Goal: Complete application form

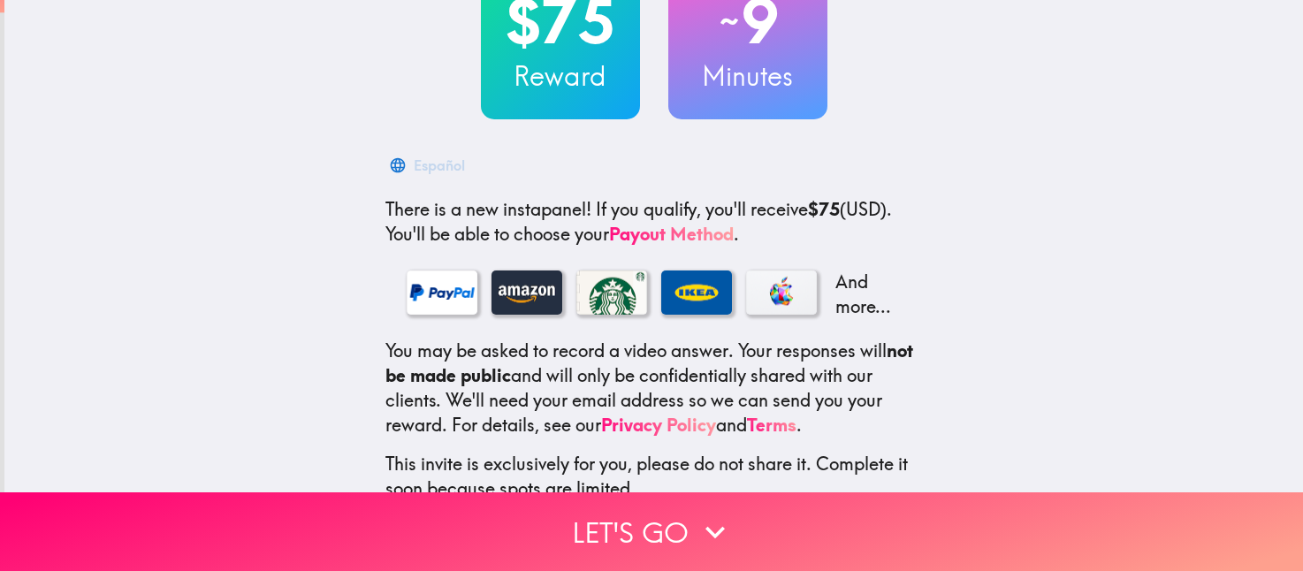
scroll to position [160, 0]
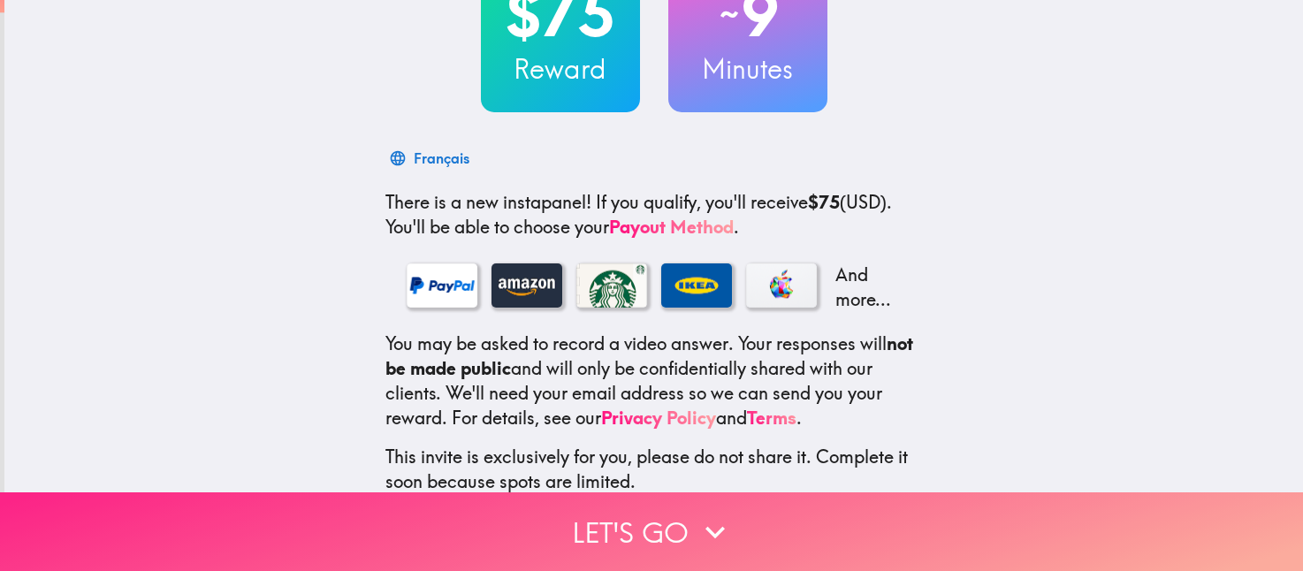
click at [631, 516] on button "Let's go" at bounding box center [651, 532] width 1303 height 79
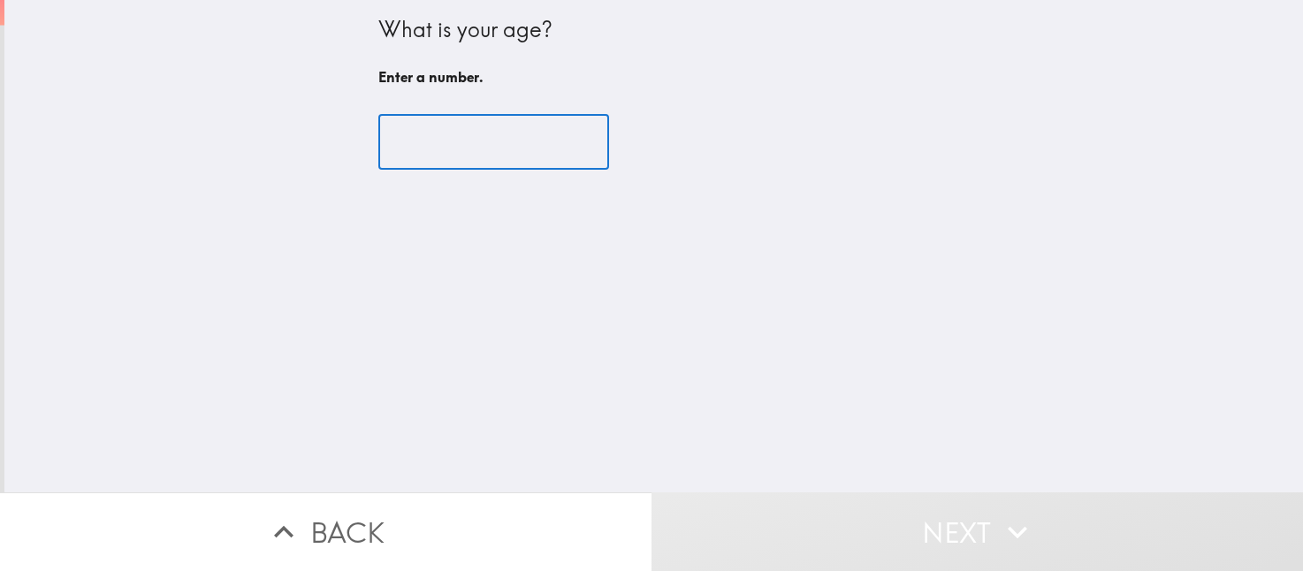
click at [425, 152] on input "number" at bounding box center [493, 142] width 231 height 55
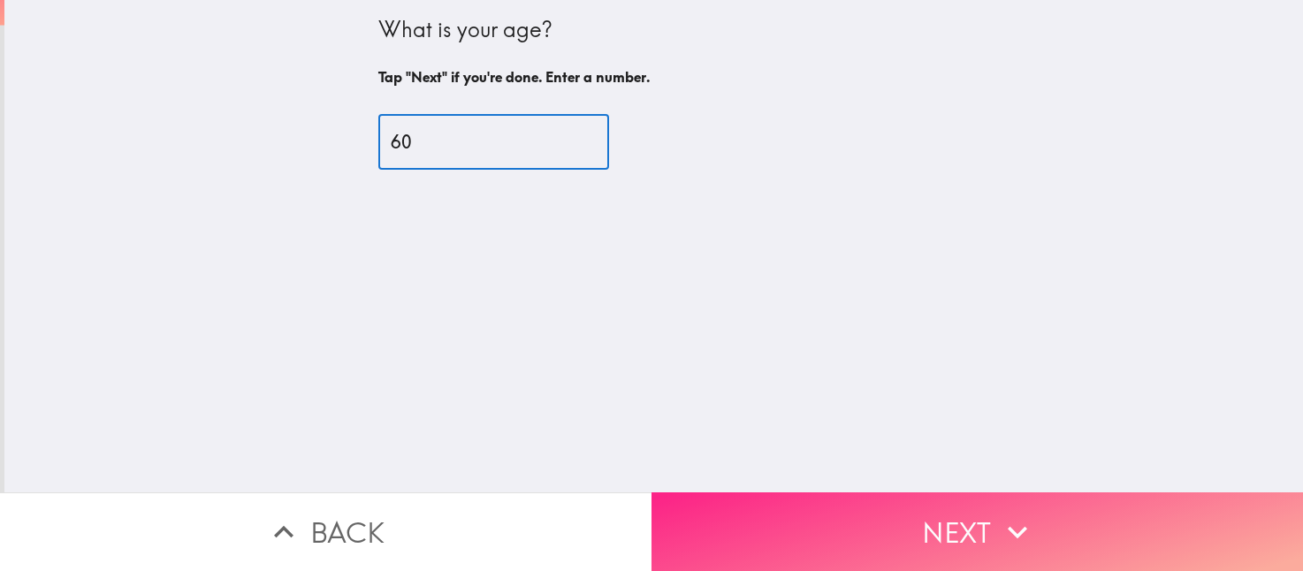
type input "60"
click at [843, 508] on button "Next" at bounding box center [978, 532] width 652 height 79
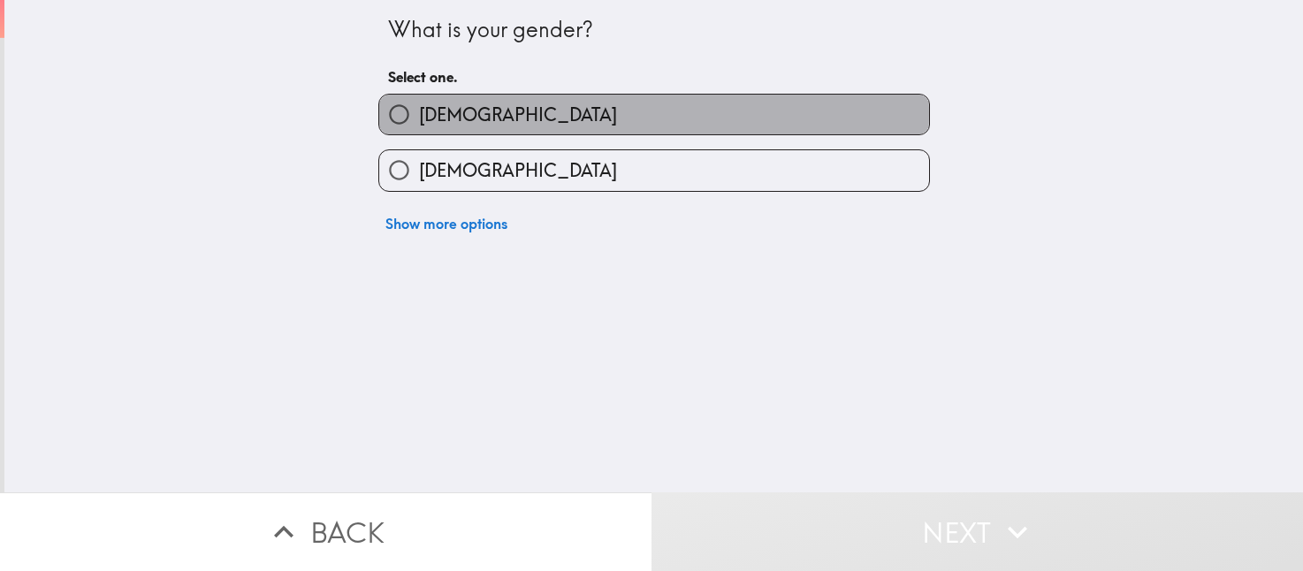
click at [537, 114] on label "[DEMOGRAPHIC_DATA]" at bounding box center [654, 115] width 550 height 40
click at [419, 114] on input "[DEMOGRAPHIC_DATA]" at bounding box center [399, 115] width 40 height 40
radio input "true"
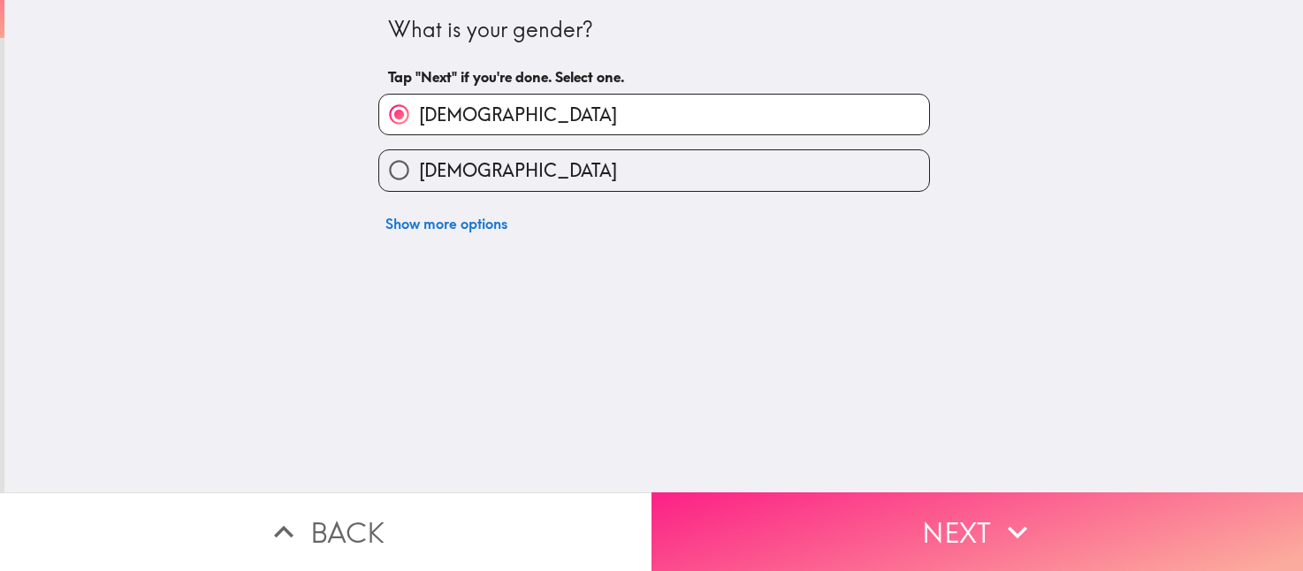
click at [797, 511] on button "Next" at bounding box center [978, 532] width 652 height 79
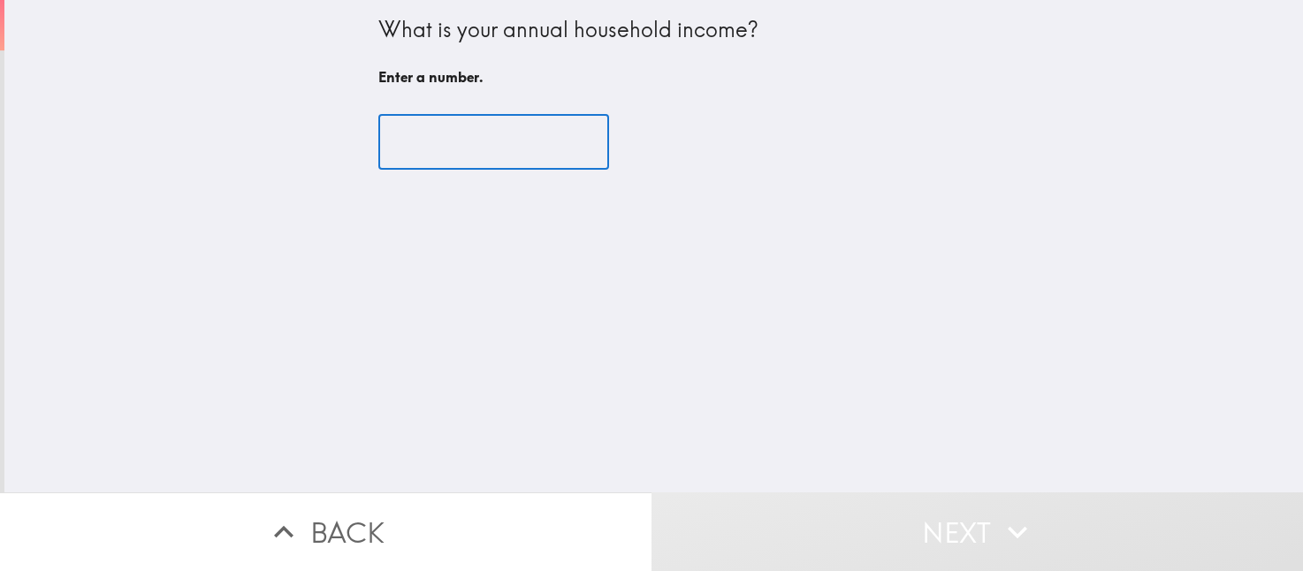
click at [462, 154] on input "number" at bounding box center [493, 142] width 231 height 55
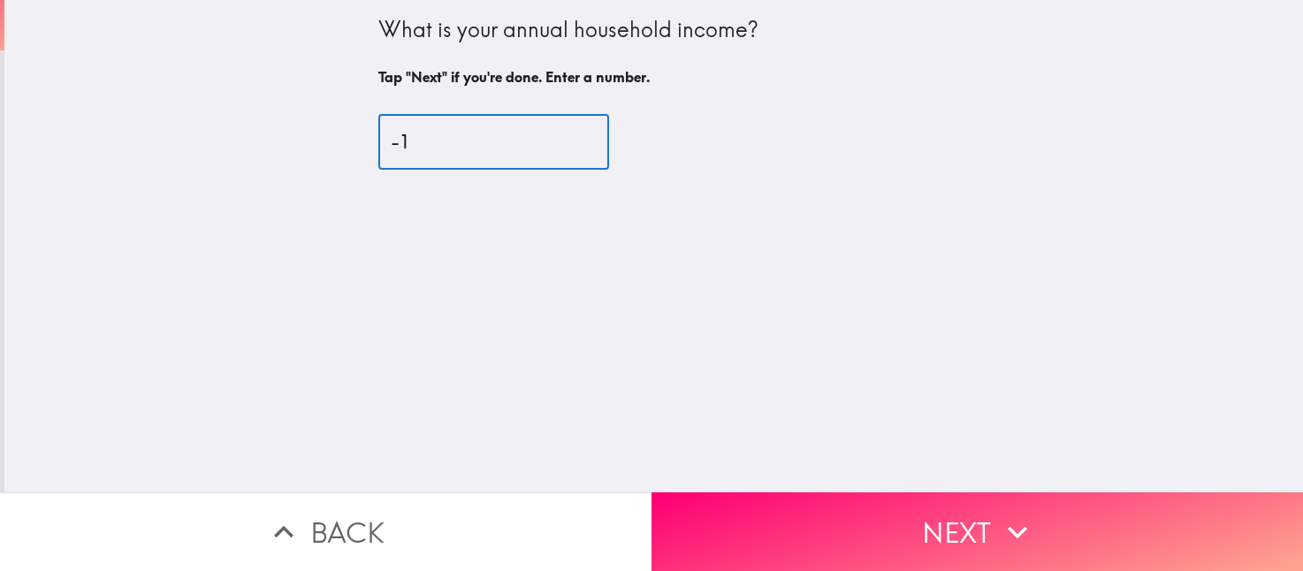
type input "-1"
click at [556, 150] on input "-1" at bounding box center [493, 142] width 231 height 55
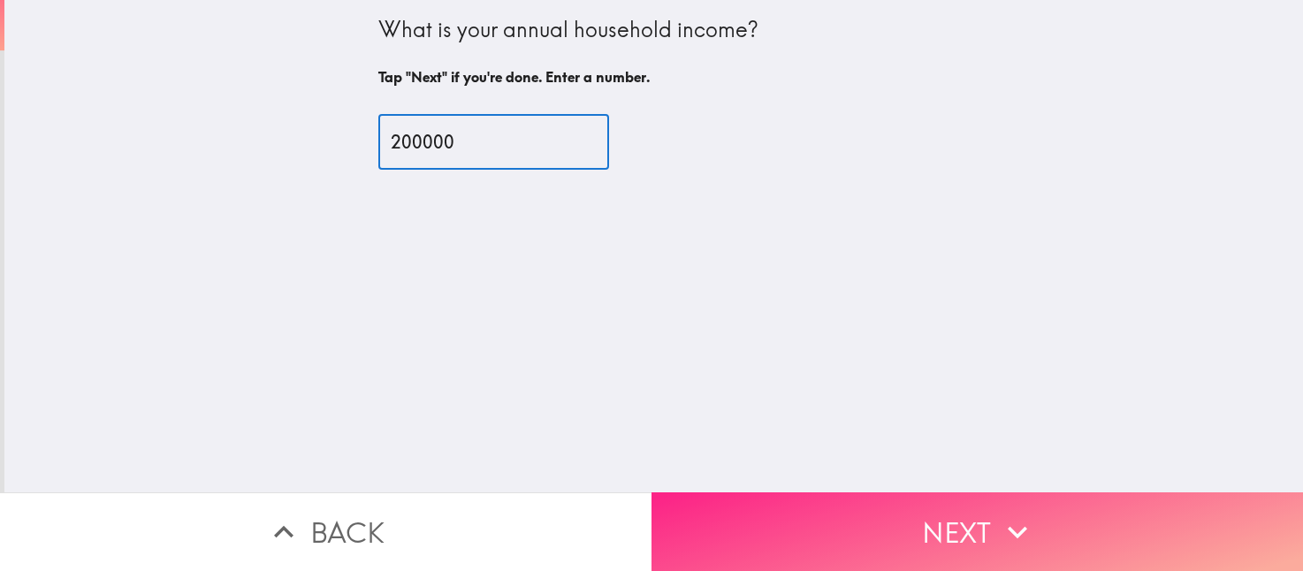
type input "200000"
click at [948, 527] on button "Next" at bounding box center [978, 532] width 652 height 79
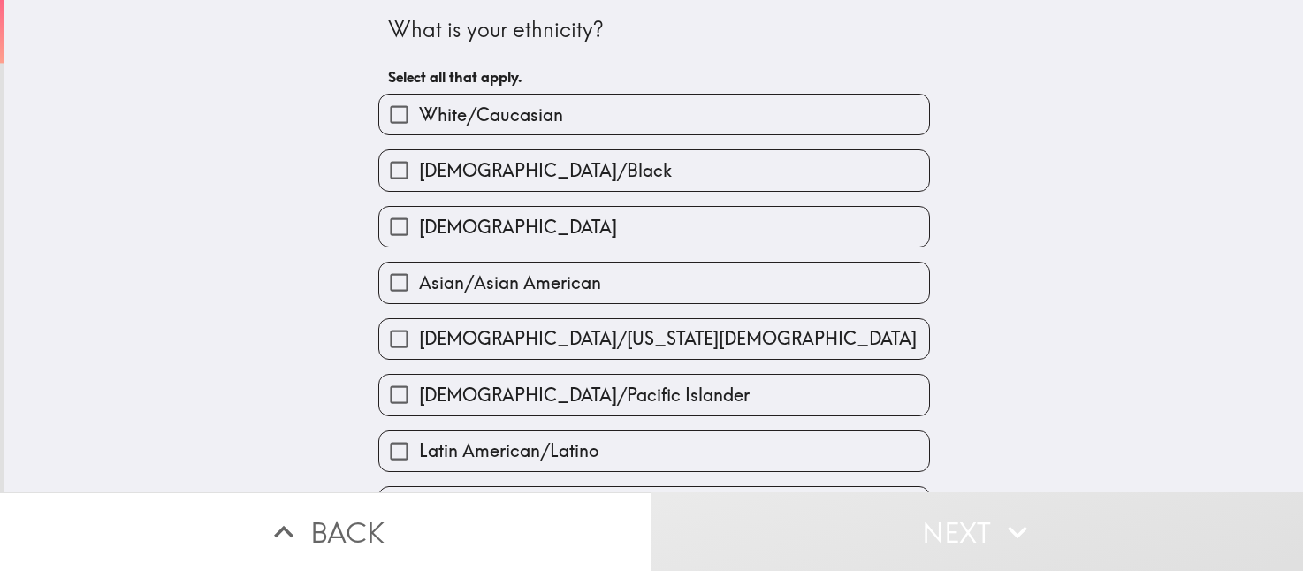
click at [679, 113] on label "White/Caucasian" at bounding box center [654, 115] width 550 height 40
click at [419, 113] on input "White/Caucasian" at bounding box center [399, 115] width 40 height 40
checkbox input "true"
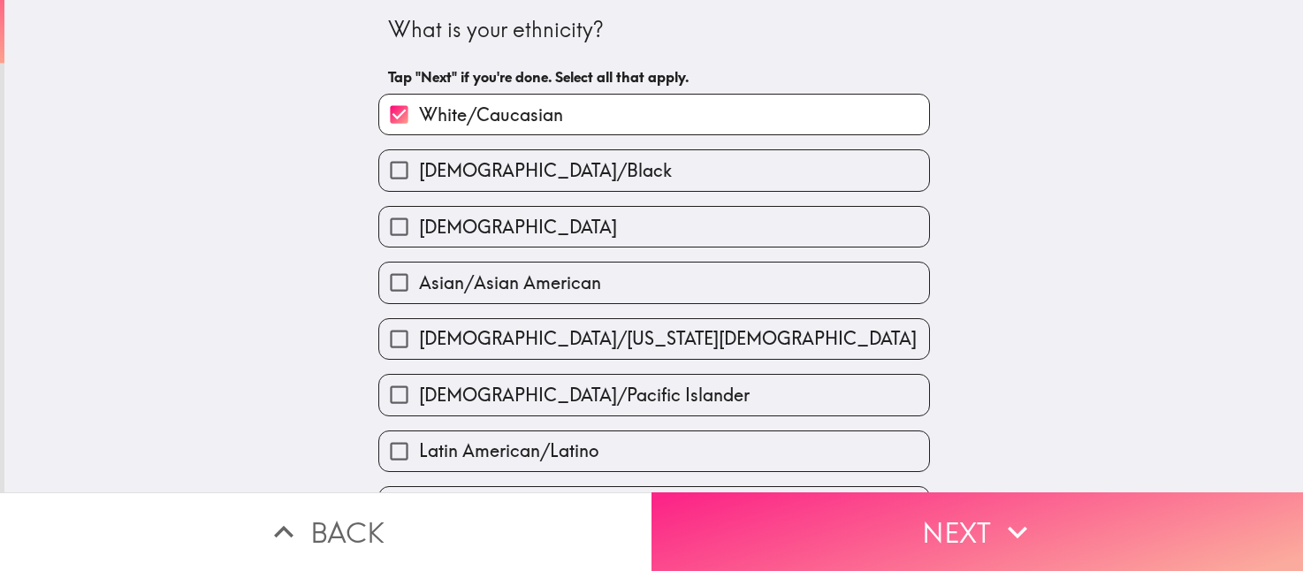
click at [932, 531] on button "Next" at bounding box center [978, 532] width 652 height 79
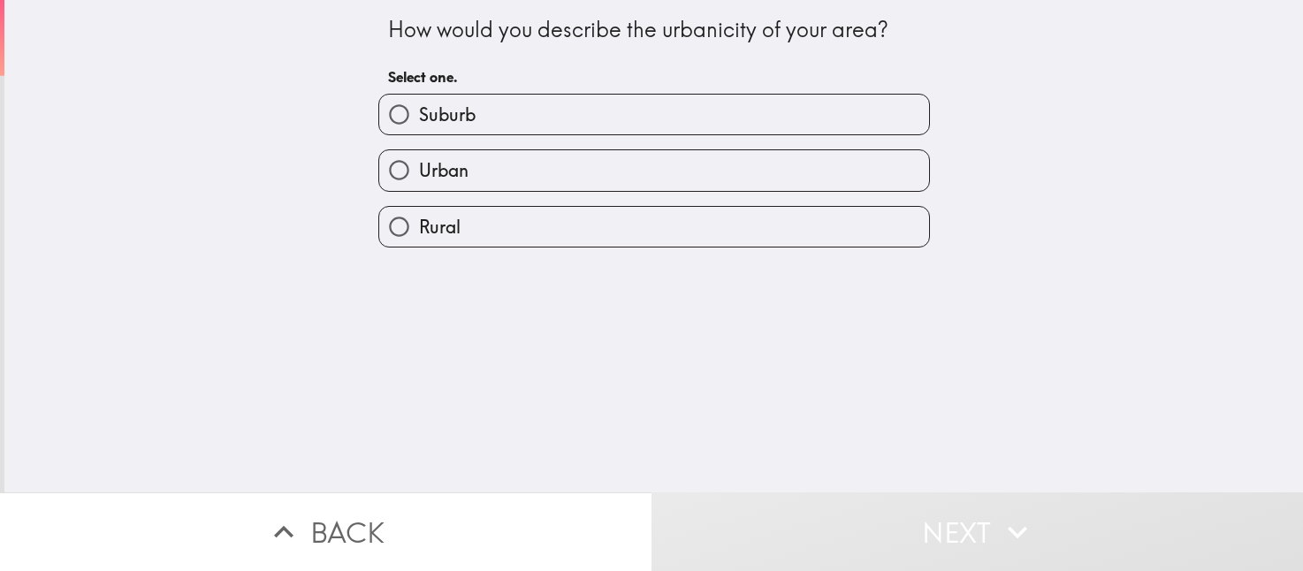
click at [623, 114] on label "Suburb" at bounding box center [654, 115] width 550 height 40
click at [419, 114] on input "Suburb" at bounding box center [399, 115] width 40 height 40
radio input "true"
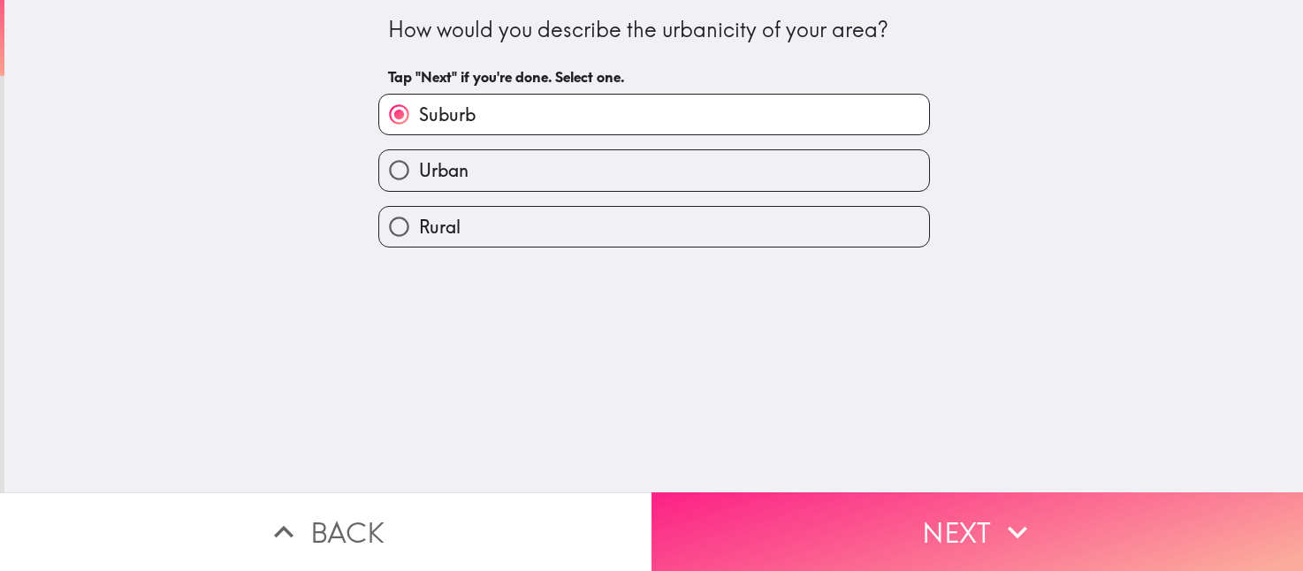
click at [901, 510] on button "Next" at bounding box center [978, 532] width 652 height 79
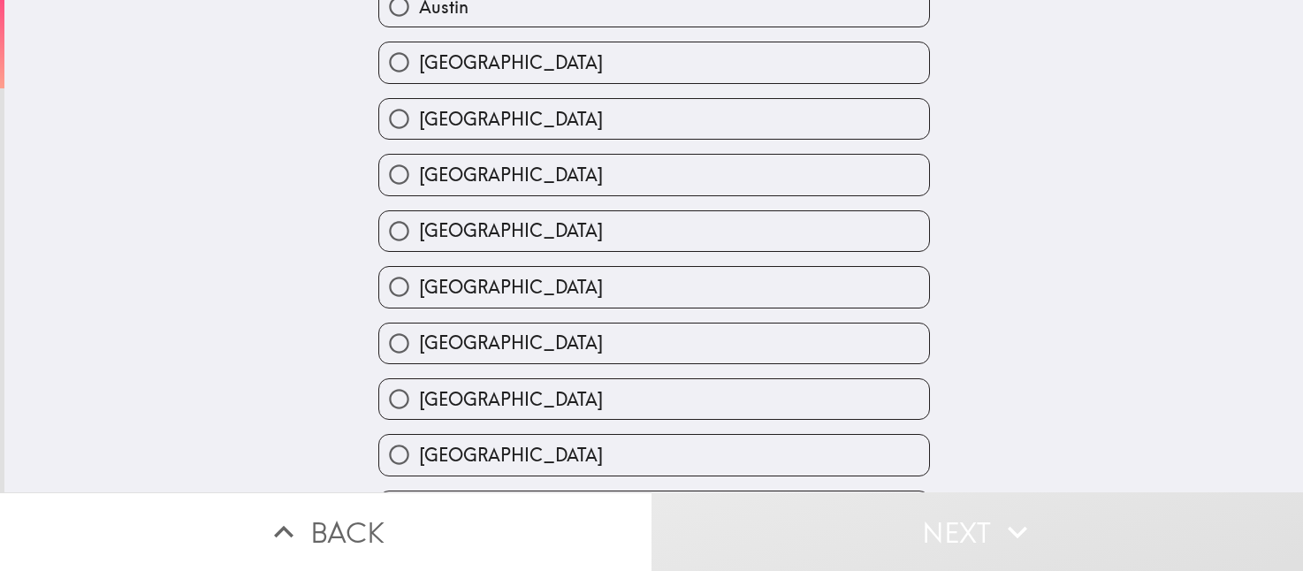
scroll to position [216, 0]
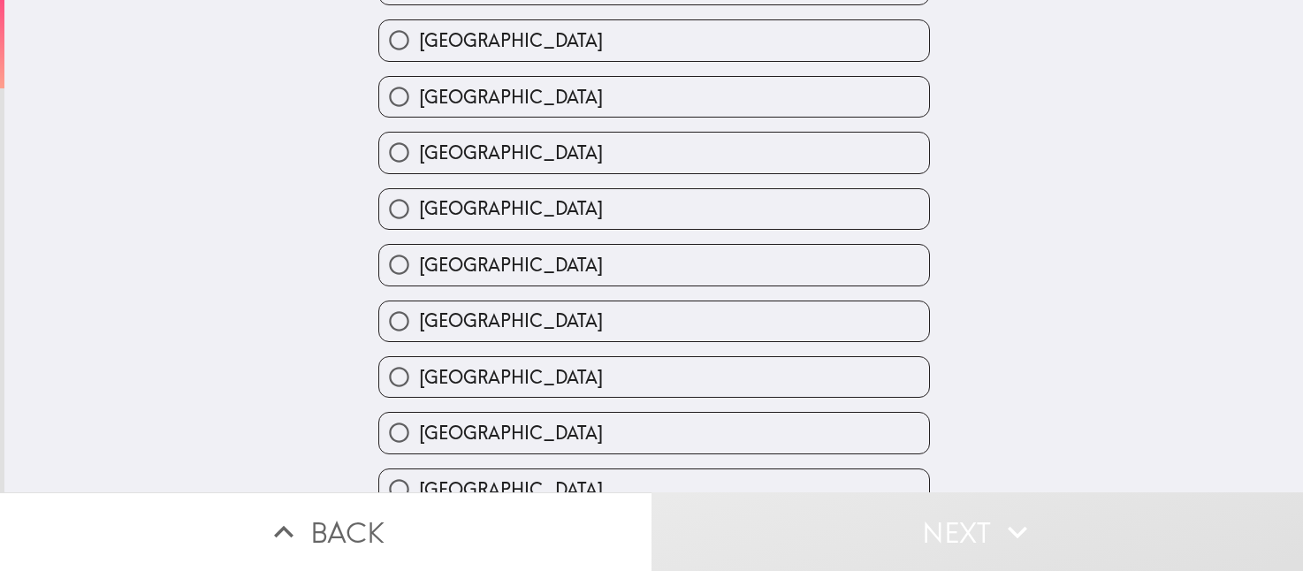
click at [566, 220] on label "[GEOGRAPHIC_DATA]" at bounding box center [654, 209] width 550 height 40
click at [419, 220] on input "[GEOGRAPHIC_DATA]" at bounding box center [399, 209] width 40 height 40
radio input "true"
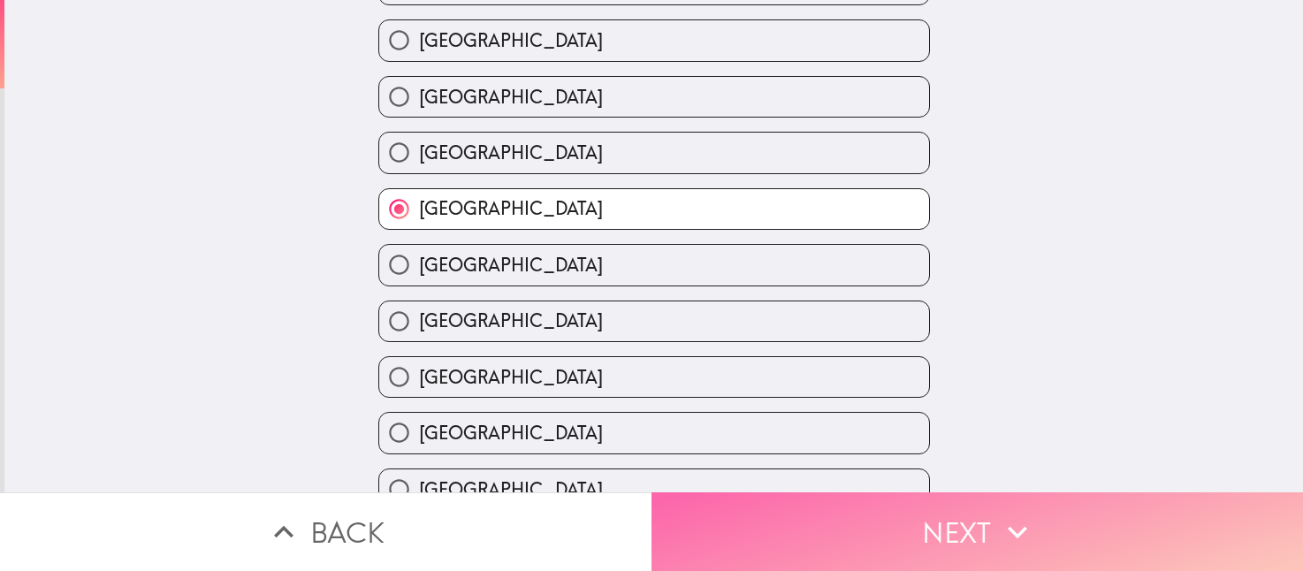
click at [1073, 512] on button "Next" at bounding box center [978, 532] width 652 height 79
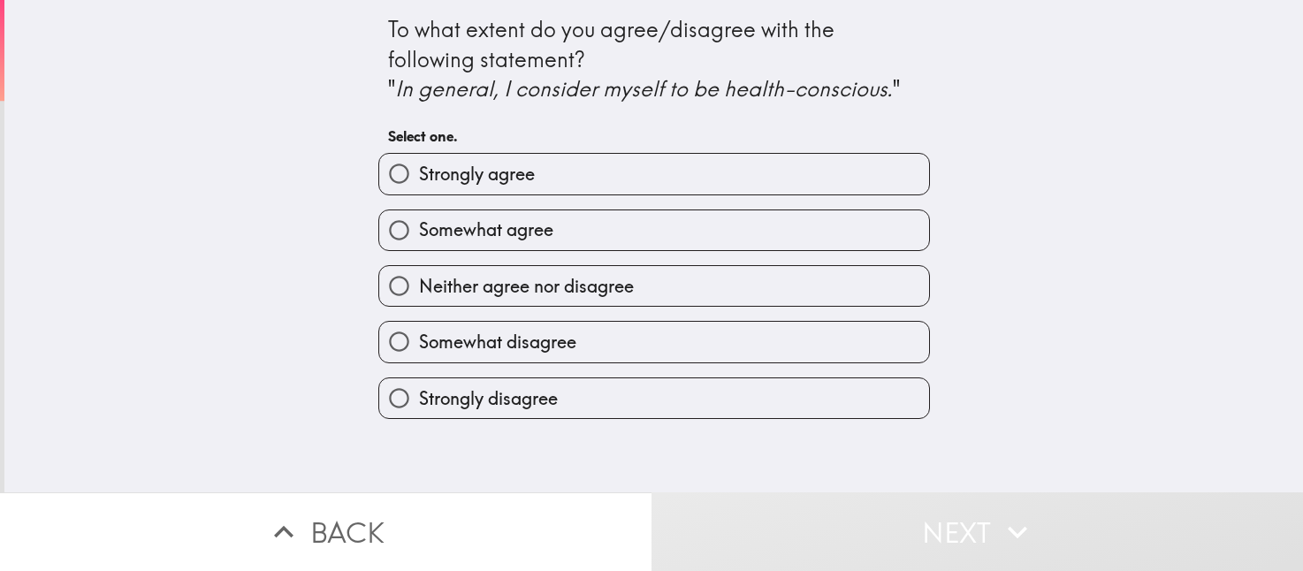
click at [562, 235] on label "Somewhat agree" at bounding box center [654, 230] width 550 height 40
click at [419, 235] on input "Somewhat agree" at bounding box center [399, 230] width 40 height 40
radio input "true"
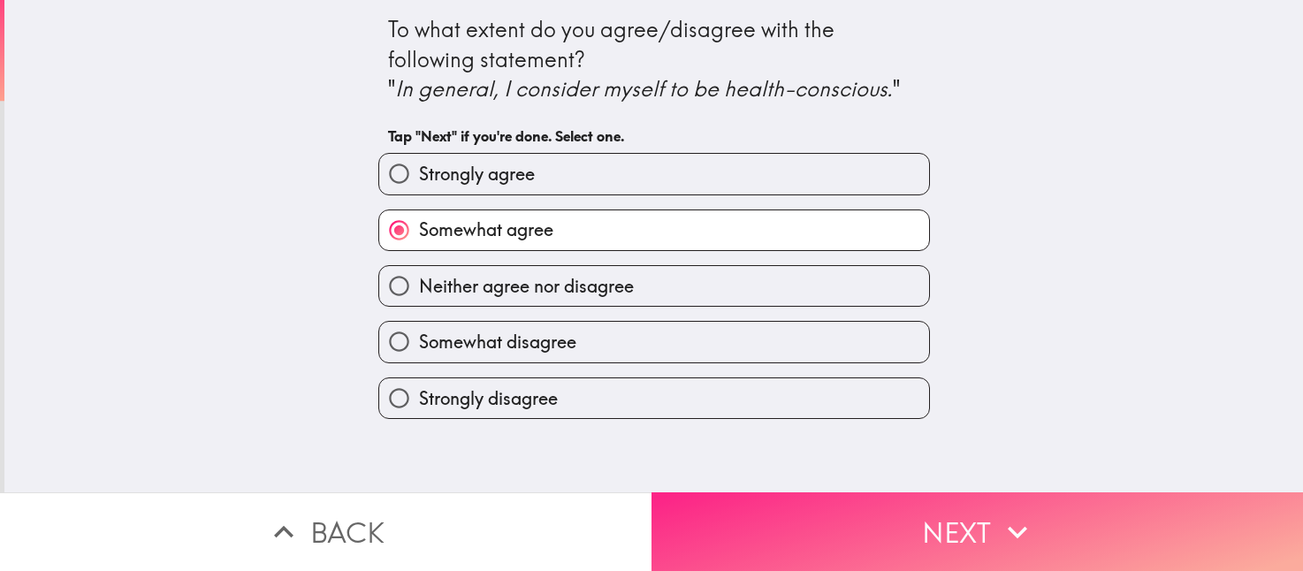
click at [846, 506] on button "Next" at bounding box center [978, 532] width 652 height 79
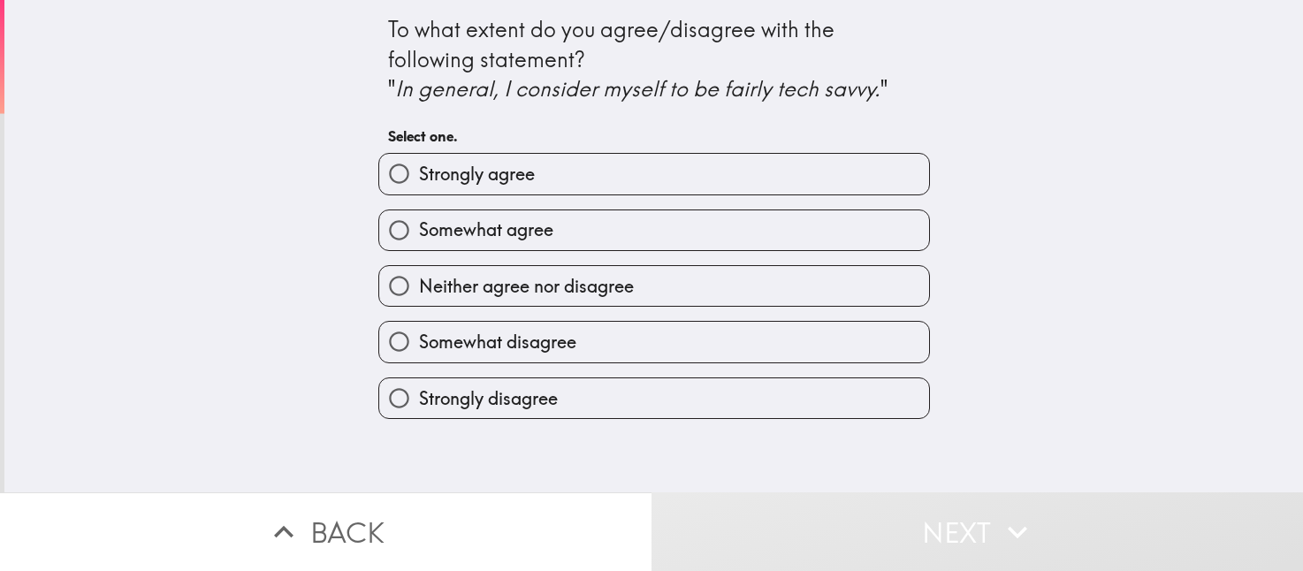
click at [631, 235] on label "Somewhat agree" at bounding box center [654, 230] width 550 height 40
click at [419, 235] on input "Somewhat agree" at bounding box center [399, 230] width 40 height 40
radio input "true"
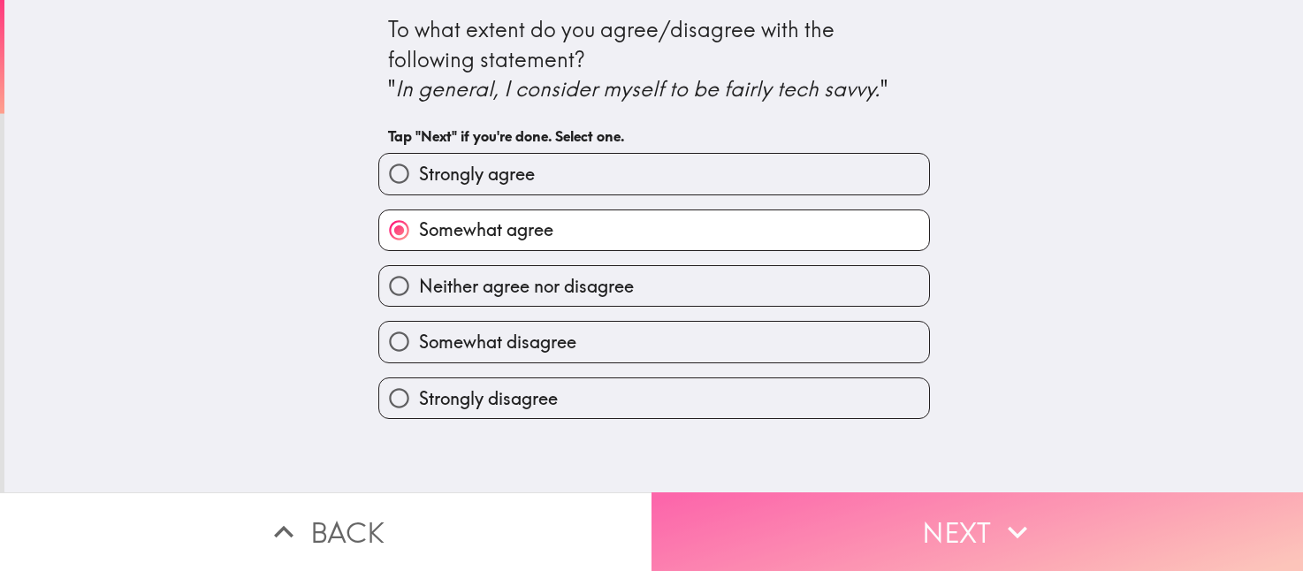
click at [852, 528] on button "Next" at bounding box center [978, 532] width 652 height 79
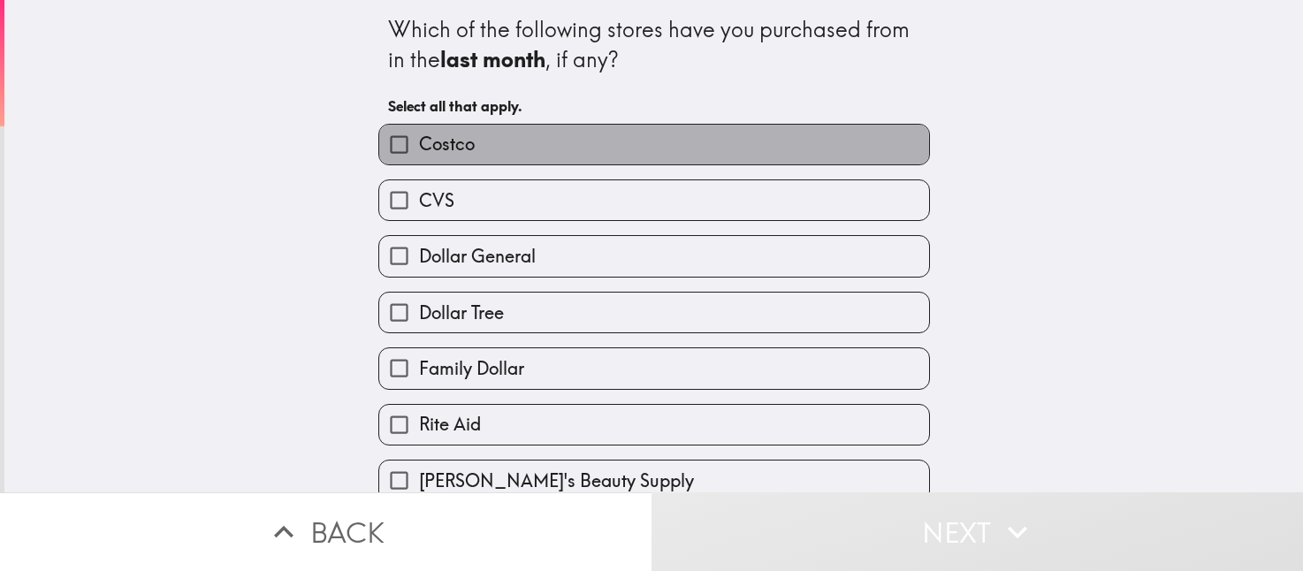
click at [483, 149] on label "Costco" at bounding box center [654, 145] width 550 height 40
click at [419, 149] on input "Costco" at bounding box center [399, 145] width 40 height 40
checkbox input "true"
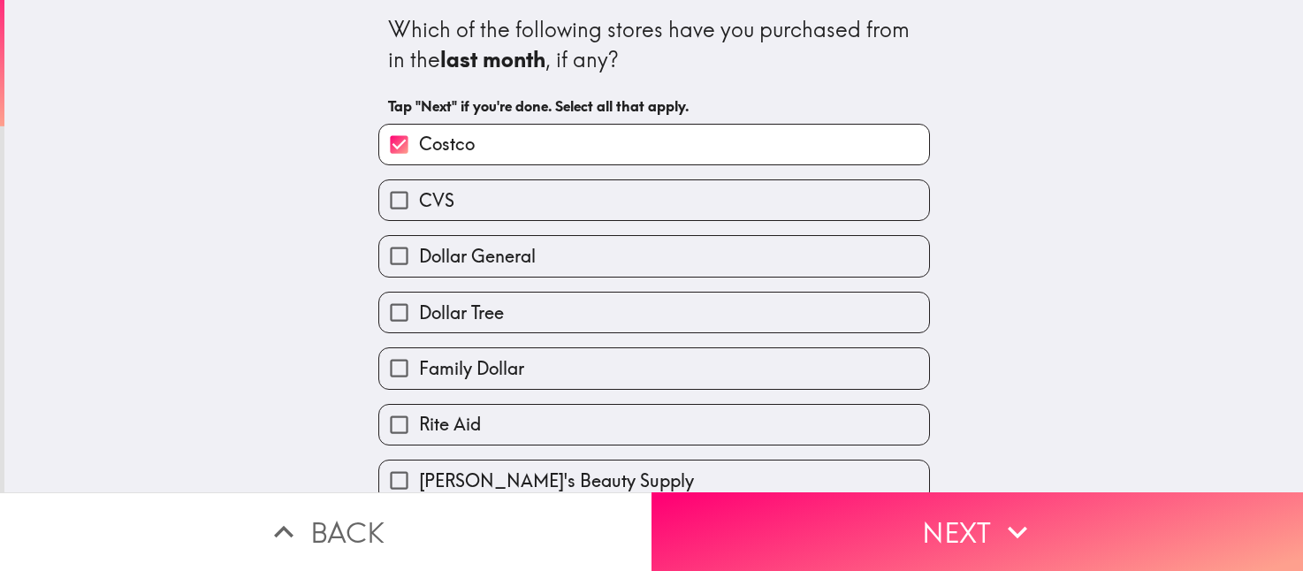
click at [524, 263] on label "Dollar General" at bounding box center [654, 256] width 550 height 40
click at [419, 263] on input "Dollar General" at bounding box center [399, 256] width 40 height 40
checkbox input "true"
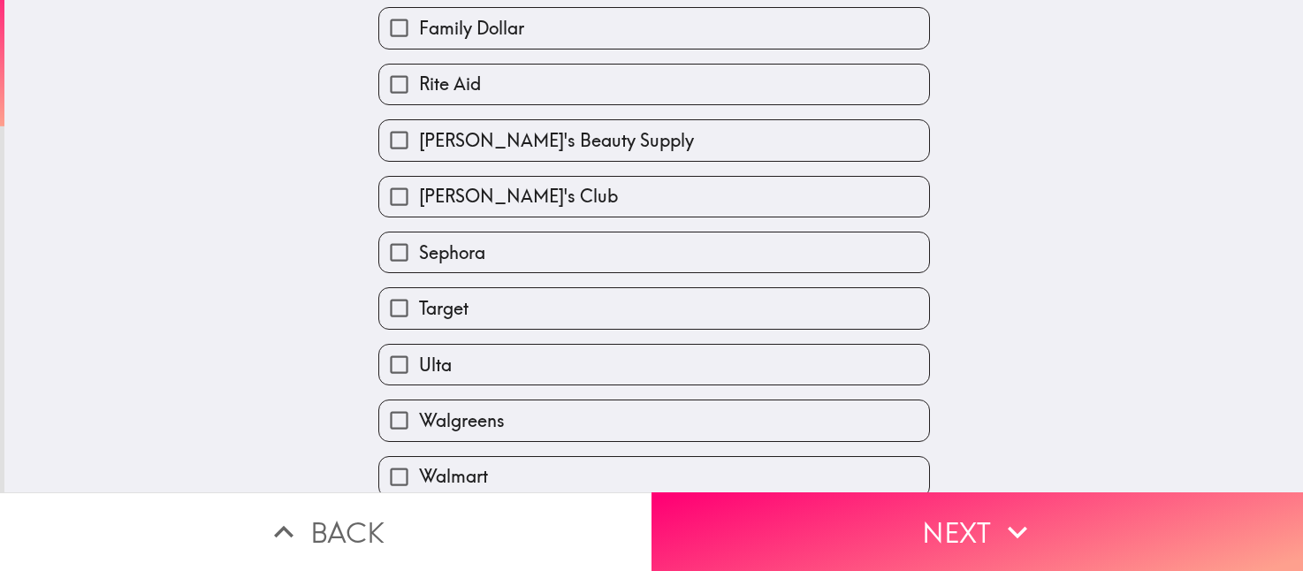
scroll to position [356, 0]
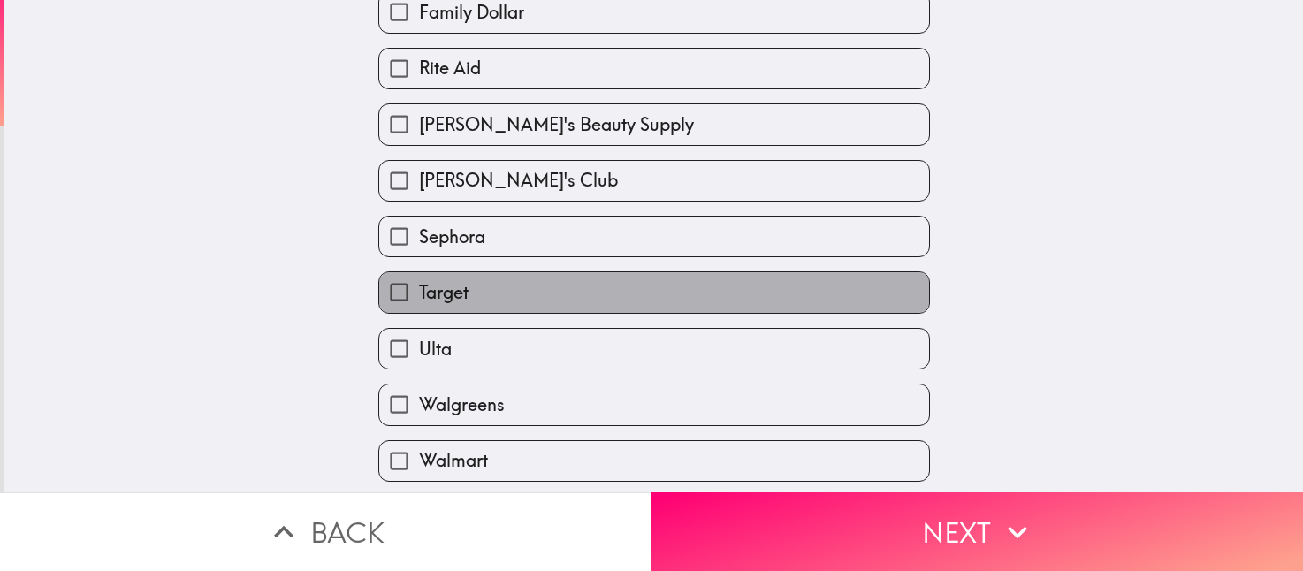
click at [526, 290] on label "Target" at bounding box center [654, 292] width 550 height 40
click at [419, 290] on input "Target" at bounding box center [399, 292] width 40 height 40
checkbox input "true"
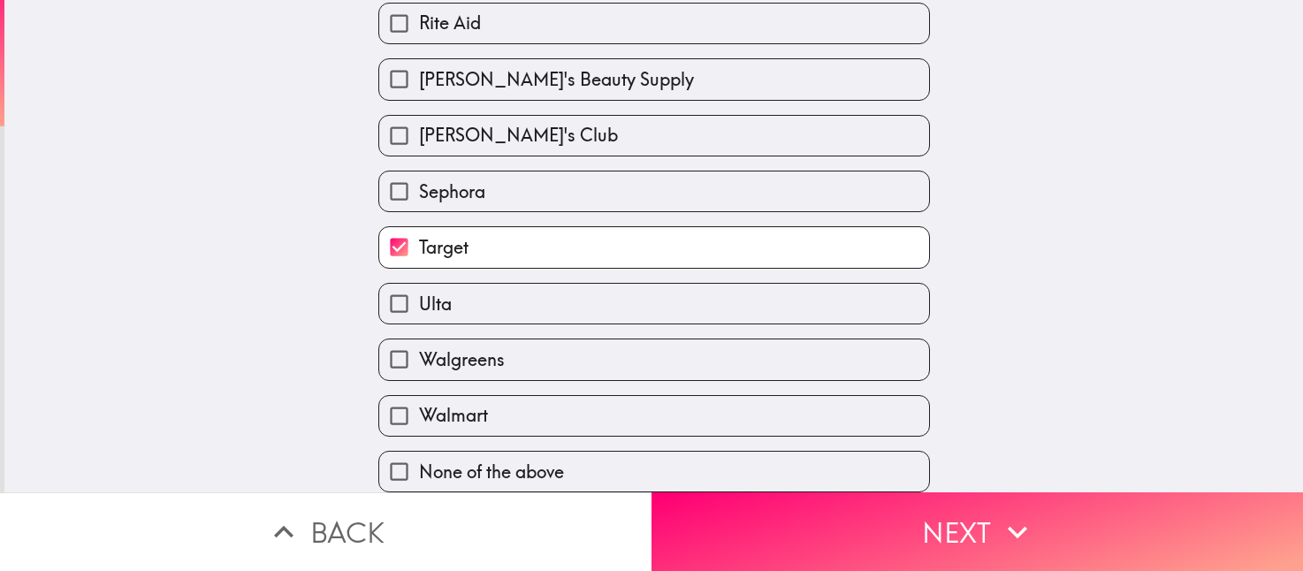
scroll to position [427, 0]
click at [557, 349] on label "Walgreens" at bounding box center [654, 360] width 550 height 40
click at [419, 349] on input "Walgreens" at bounding box center [399, 360] width 40 height 40
checkbox input "true"
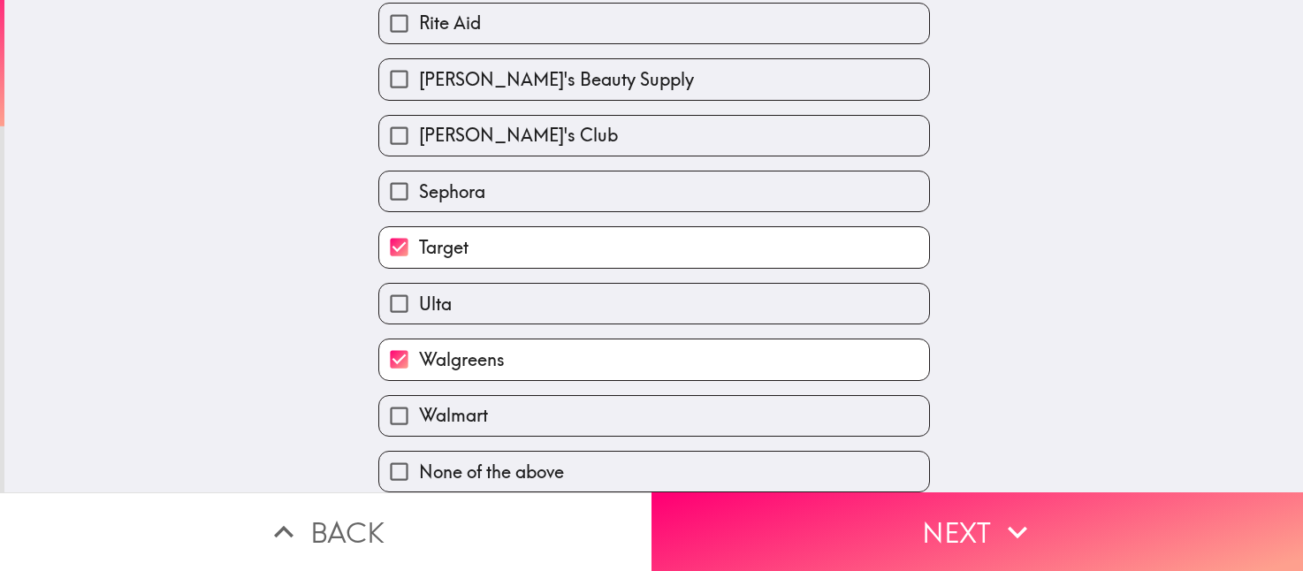
click at [539, 396] on label "Walmart" at bounding box center [654, 416] width 550 height 40
click at [419, 396] on input "Walmart" at bounding box center [399, 416] width 40 height 40
checkbox input "true"
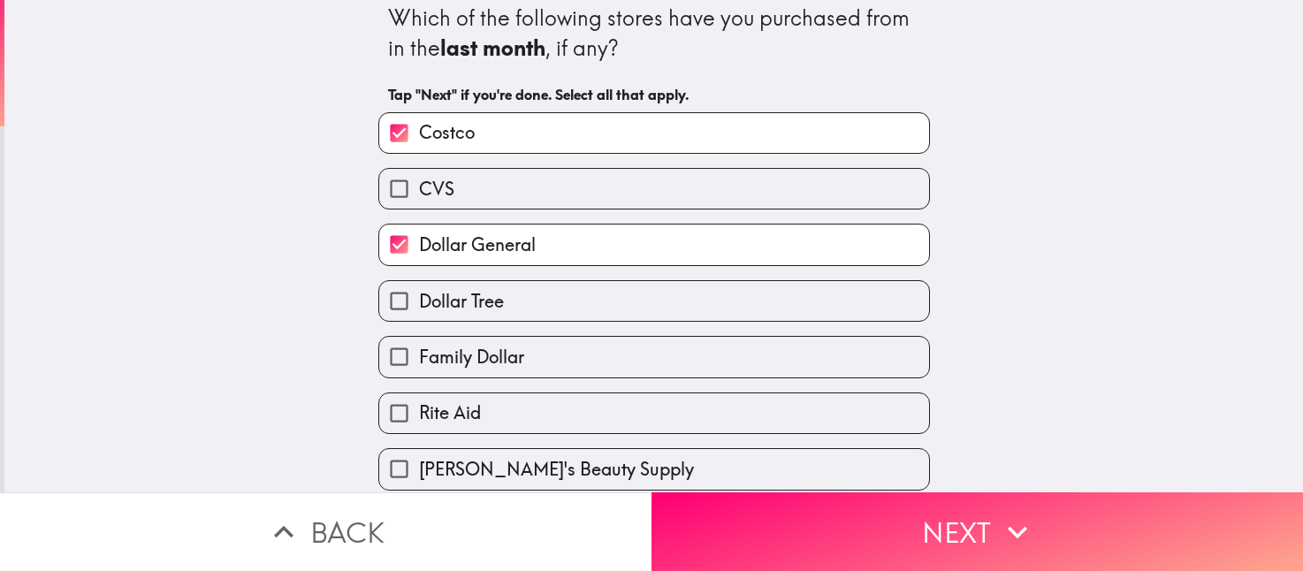
scroll to position [0, 0]
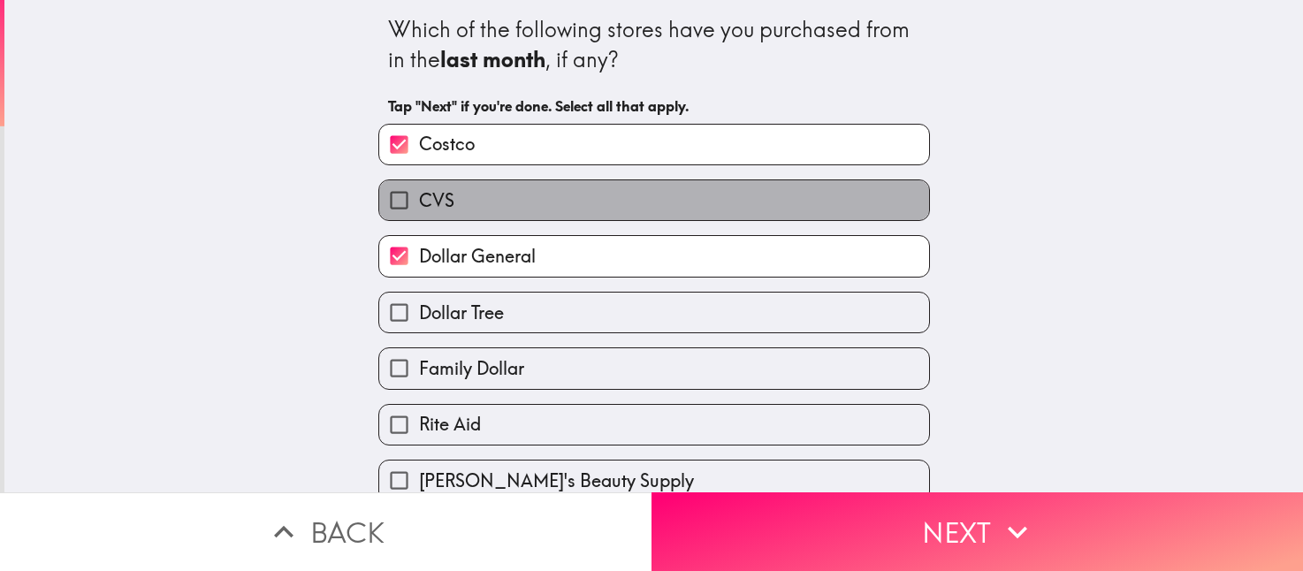
click at [529, 195] on label "CVS" at bounding box center [654, 200] width 550 height 40
click at [419, 195] on input "CVS" at bounding box center [399, 200] width 40 height 40
checkbox input "true"
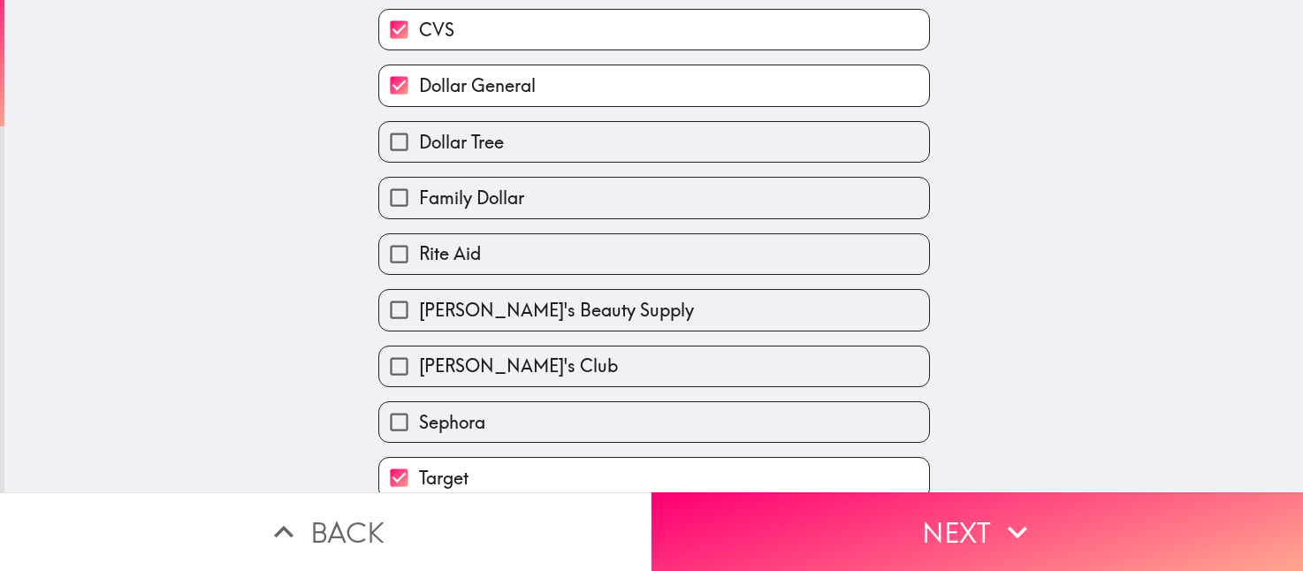
scroll to position [174, 0]
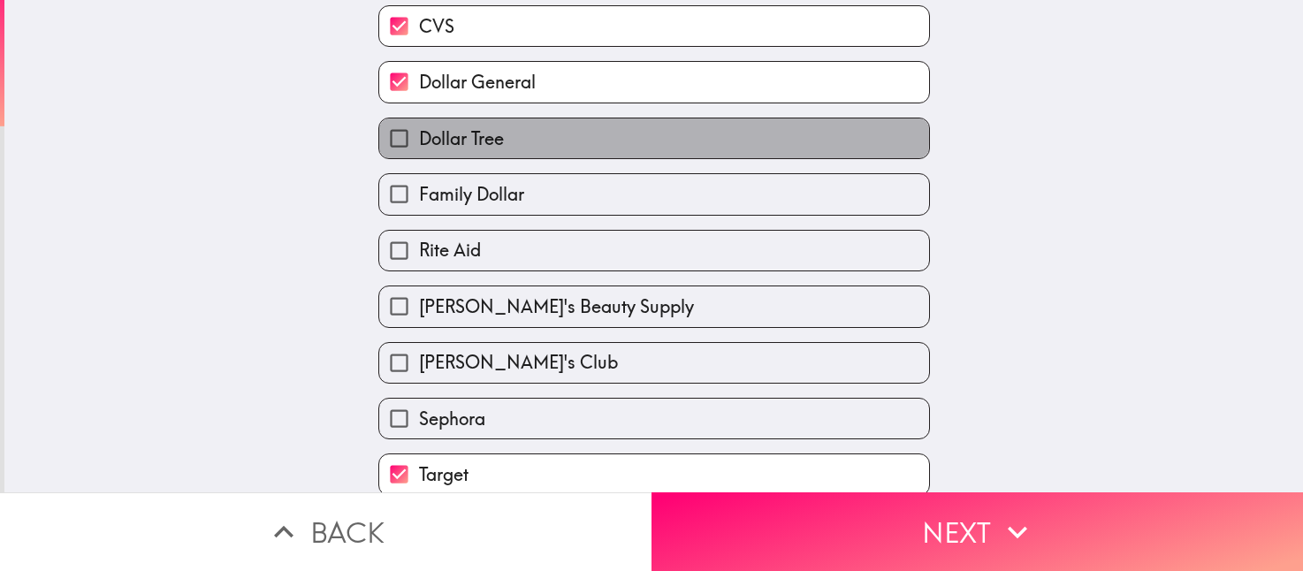
click at [419, 141] on span "Dollar Tree" at bounding box center [461, 138] width 85 height 25
click at [409, 141] on input "Dollar Tree" at bounding box center [399, 138] width 40 height 40
checkbox input "true"
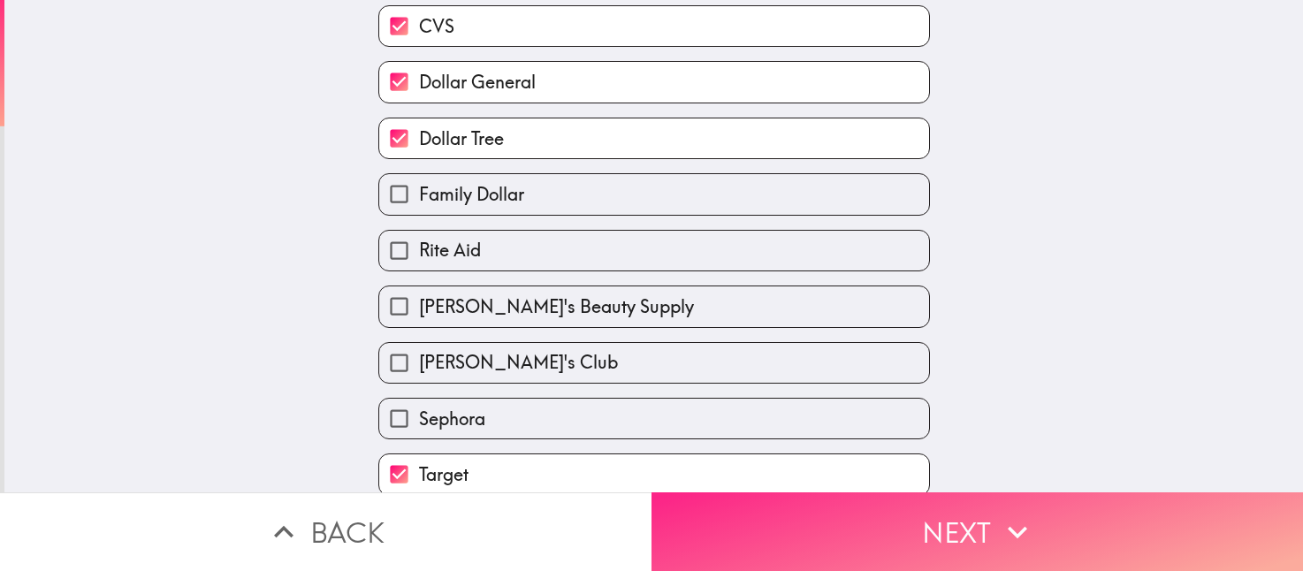
click at [970, 520] on button "Next" at bounding box center [978, 532] width 652 height 79
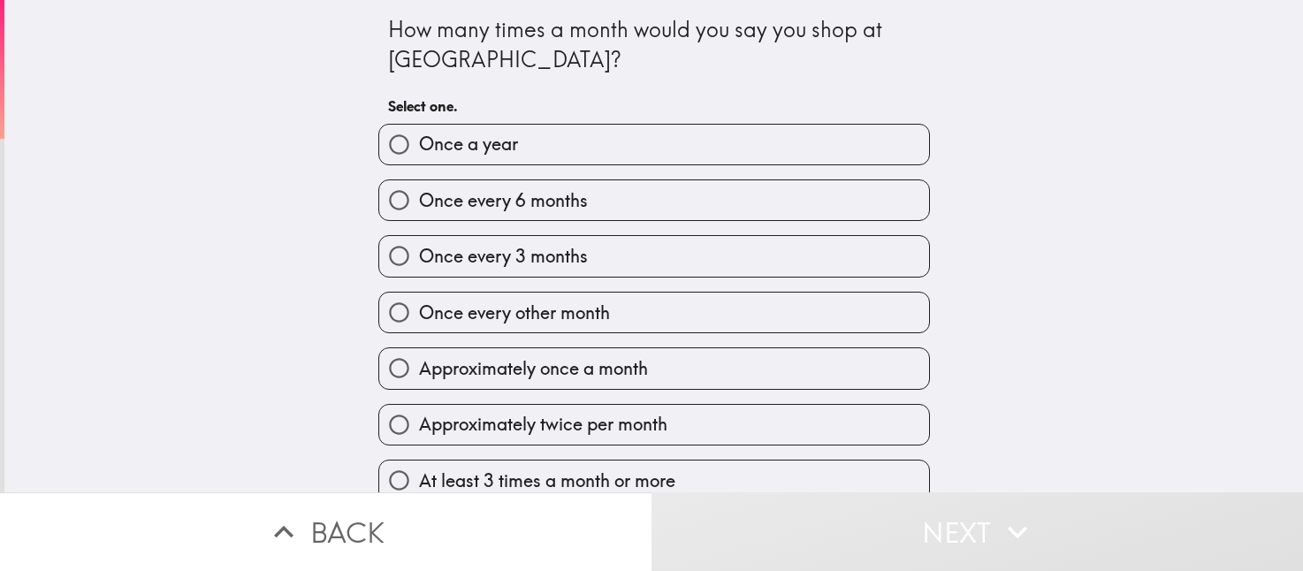
scroll to position [28, 0]
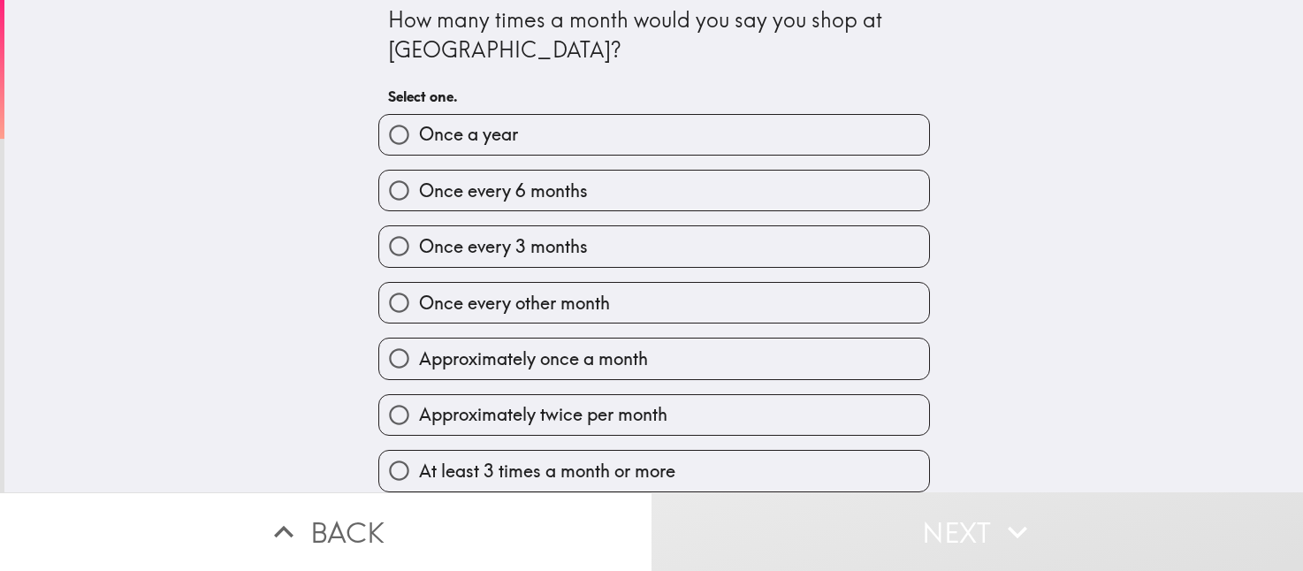
click at [768, 355] on label "Approximately once a month" at bounding box center [654, 359] width 550 height 40
click at [419, 355] on input "Approximately once a month" at bounding box center [399, 359] width 40 height 40
radio input "true"
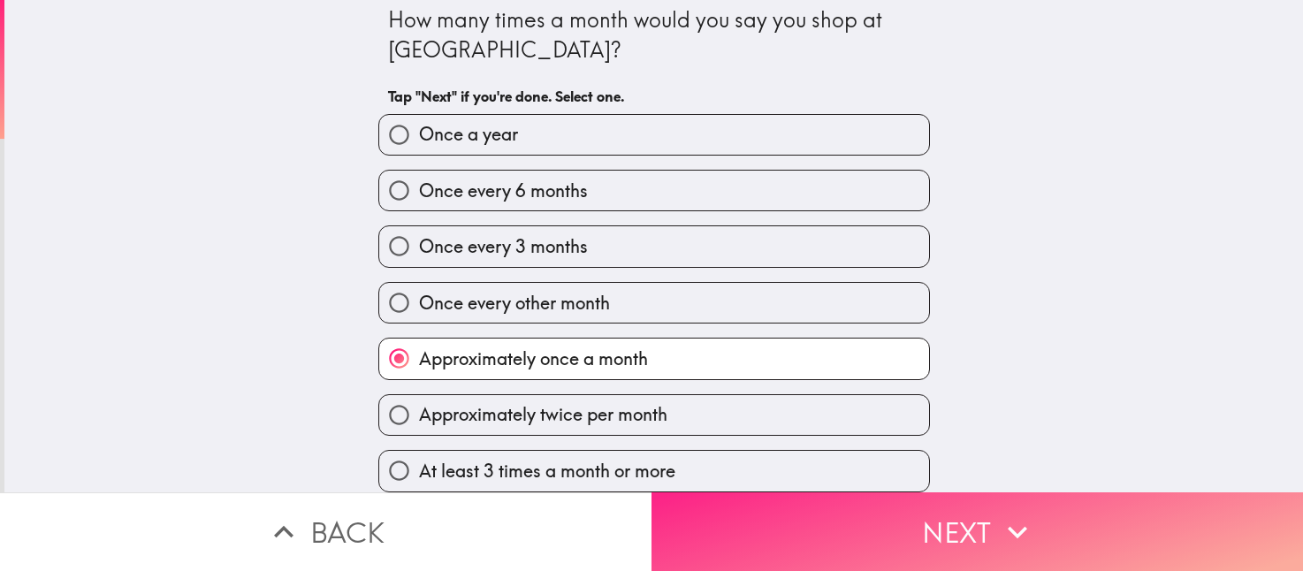
click at [897, 521] on button "Next" at bounding box center [978, 532] width 652 height 79
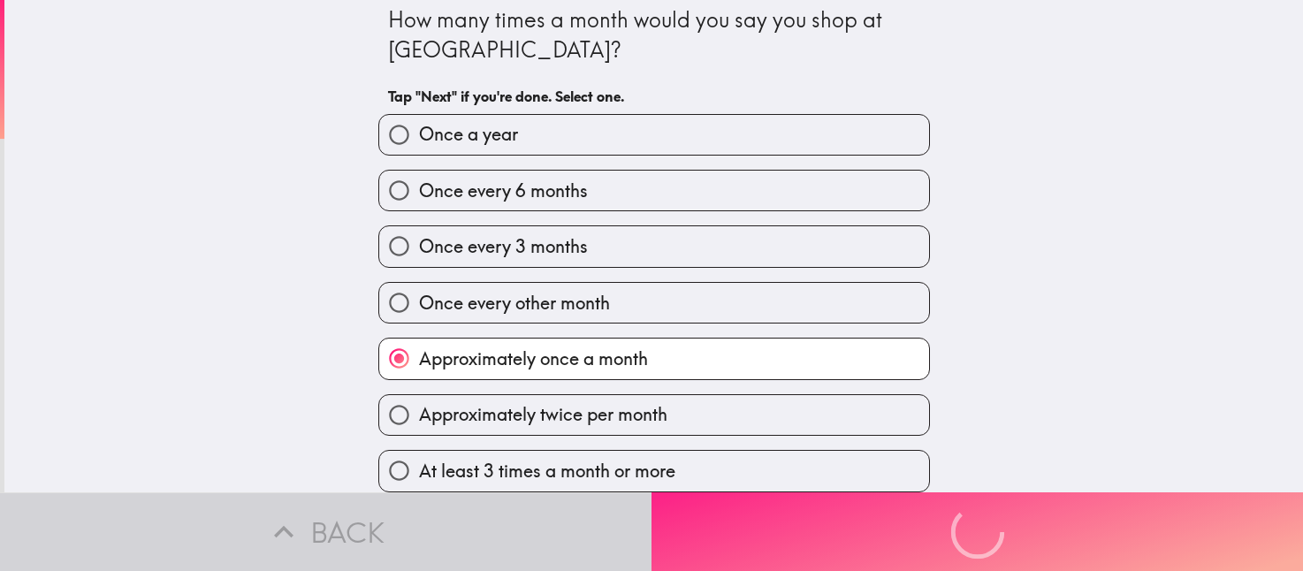
scroll to position [0, 0]
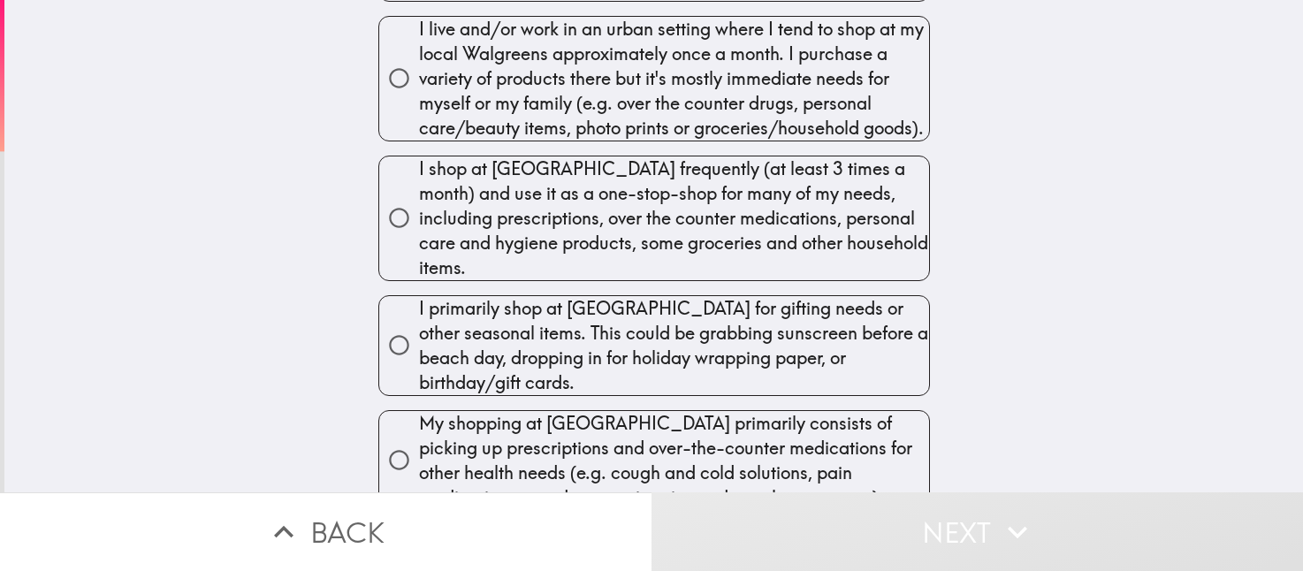
scroll to position [233, 0]
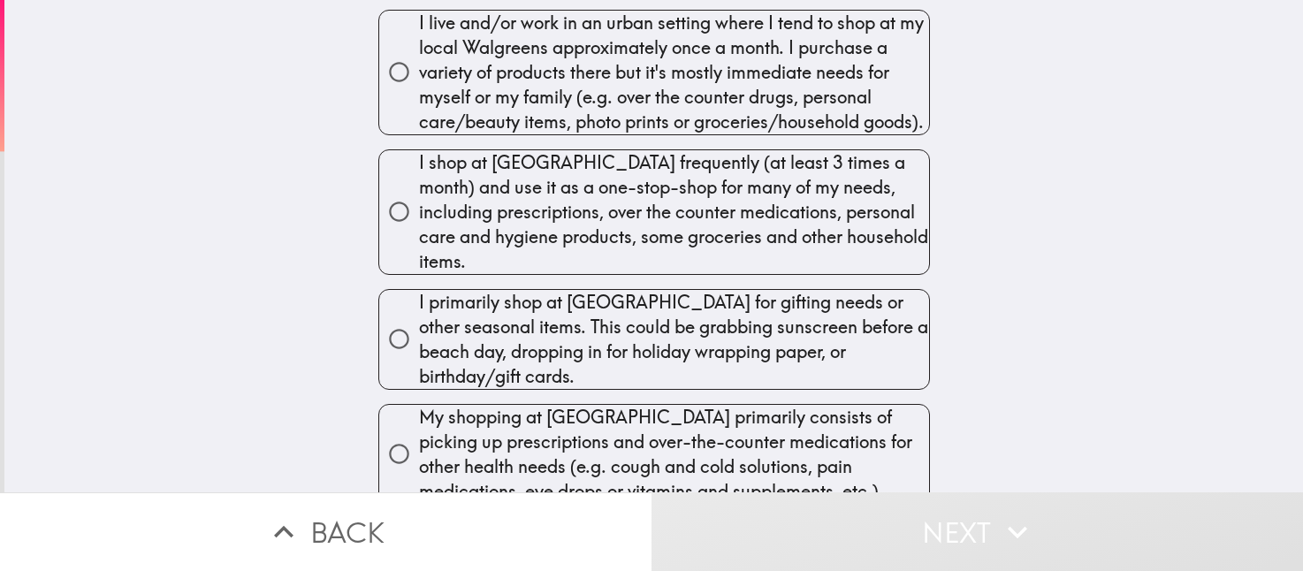
click at [753, 405] on span "My shopping at [GEOGRAPHIC_DATA] primarily consists of picking up prescriptions…" at bounding box center [674, 454] width 510 height 99
click at [419, 434] on input "My shopping at [GEOGRAPHIC_DATA] primarily consists of picking up prescriptions…" at bounding box center [399, 454] width 40 height 40
radio input "true"
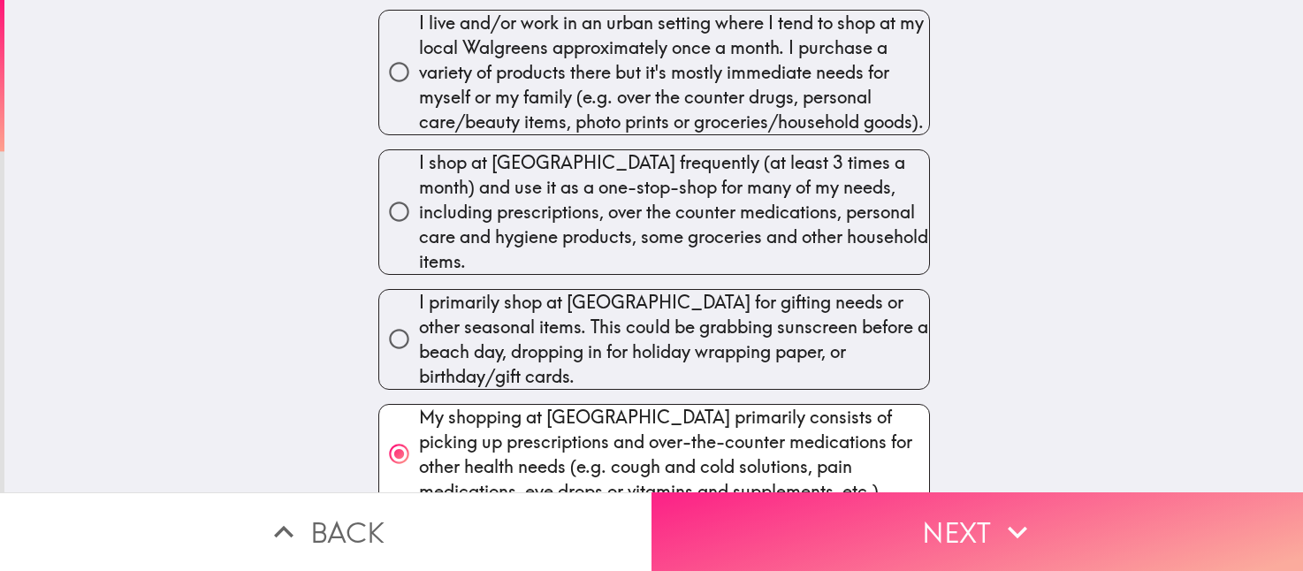
click at [956, 522] on button "Next" at bounding box center [978, 532] width 652 height 79
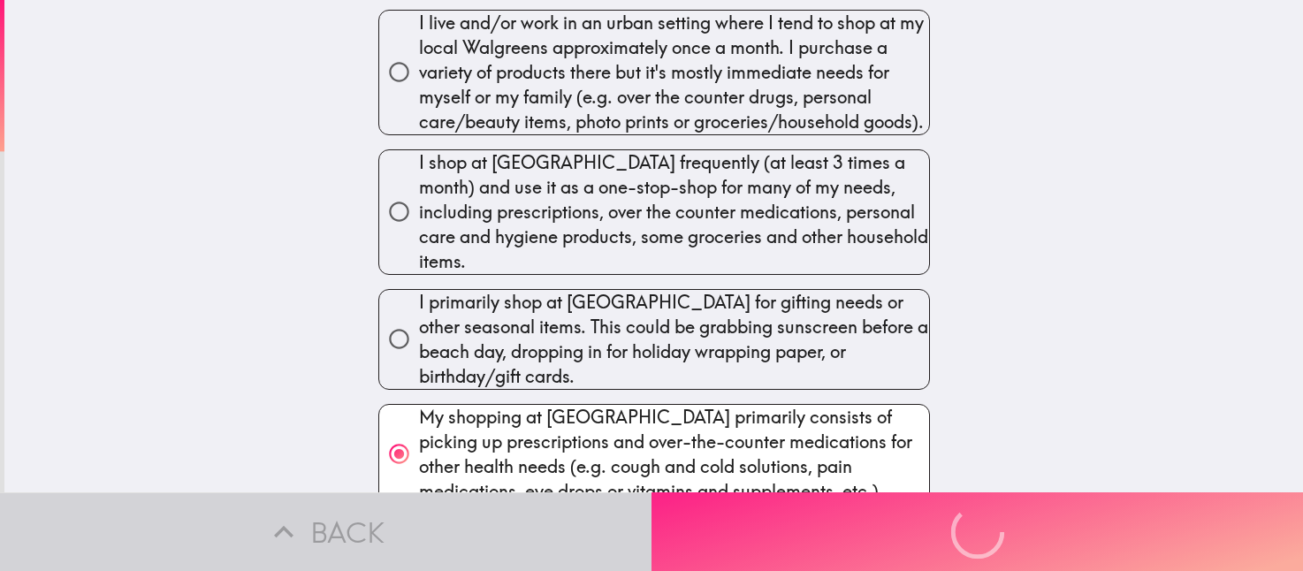
scroll to position [0, 0]
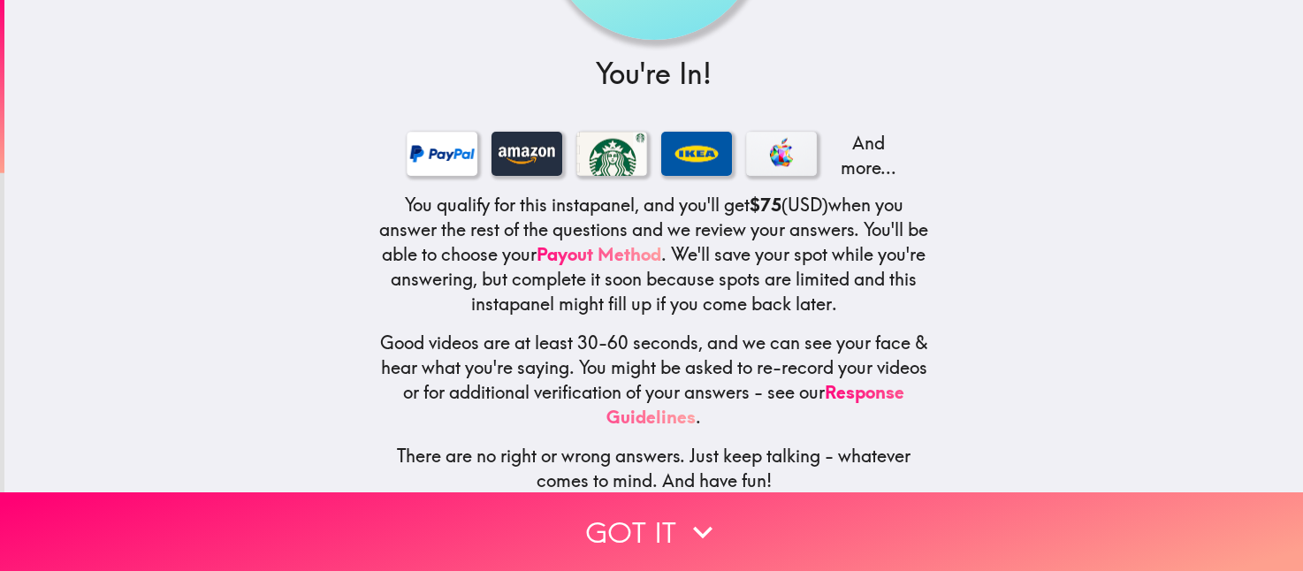
scroll to position [229, 0]
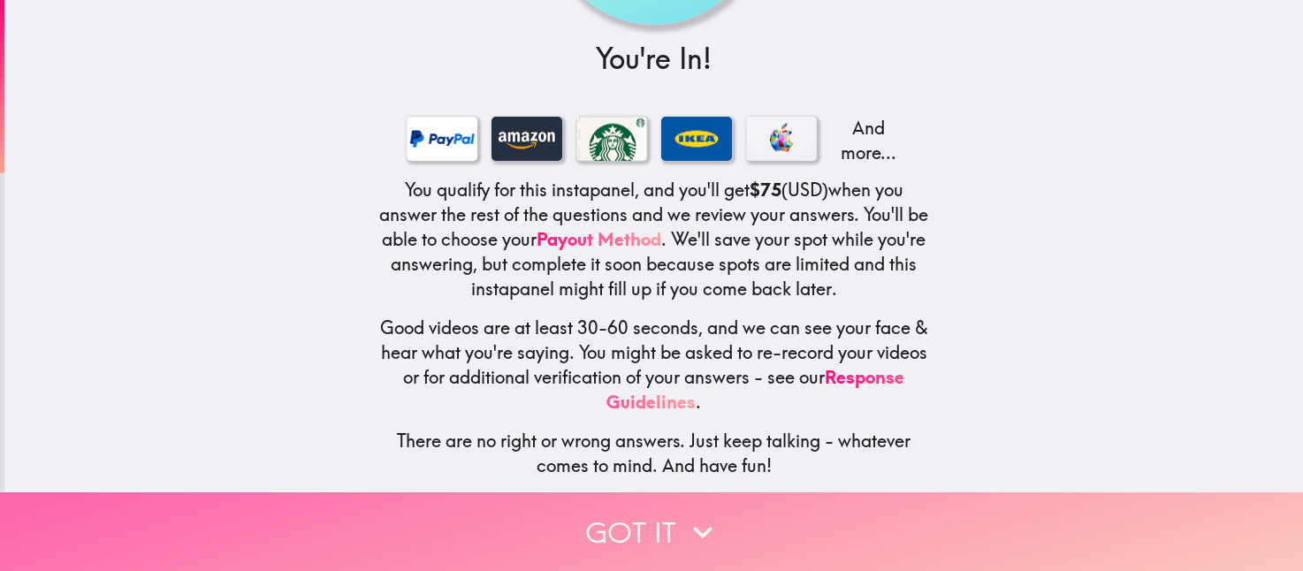
click at [615, 518] on button "Got it" at bounding box center [651, 532] width 1303 height 79
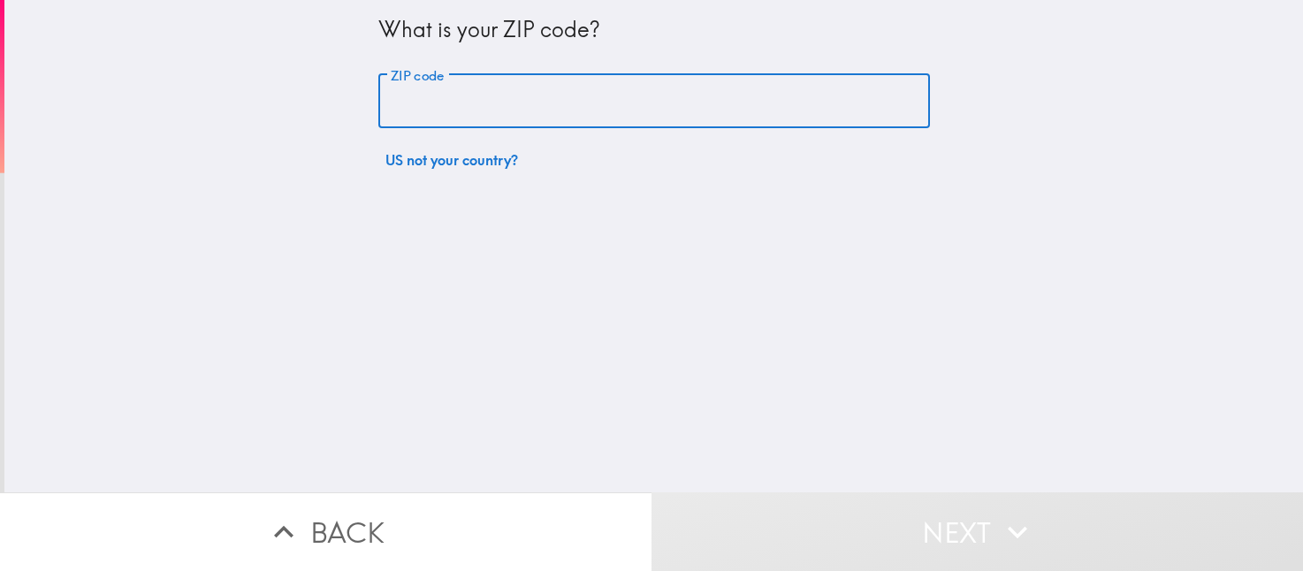
click at [491, 103] on input "ZIP code" at bounding box center [654, 101] width 552 height 55
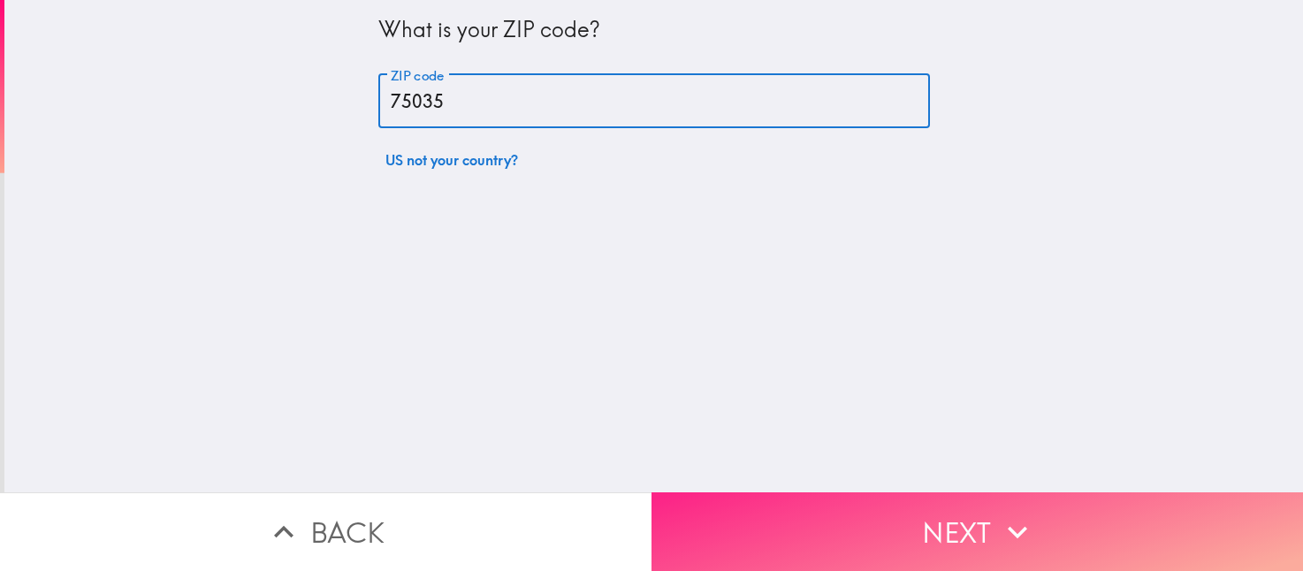
type input "75035"
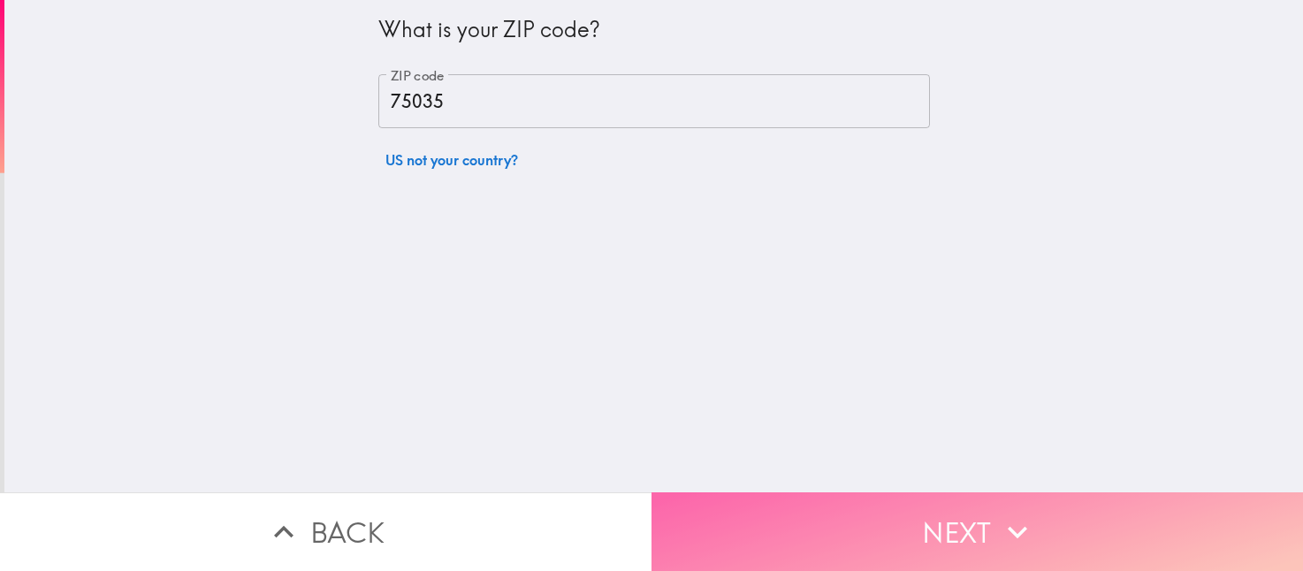
click at [939, 510] on button "Next" at bounding box center [978, 532] width 652 height 79
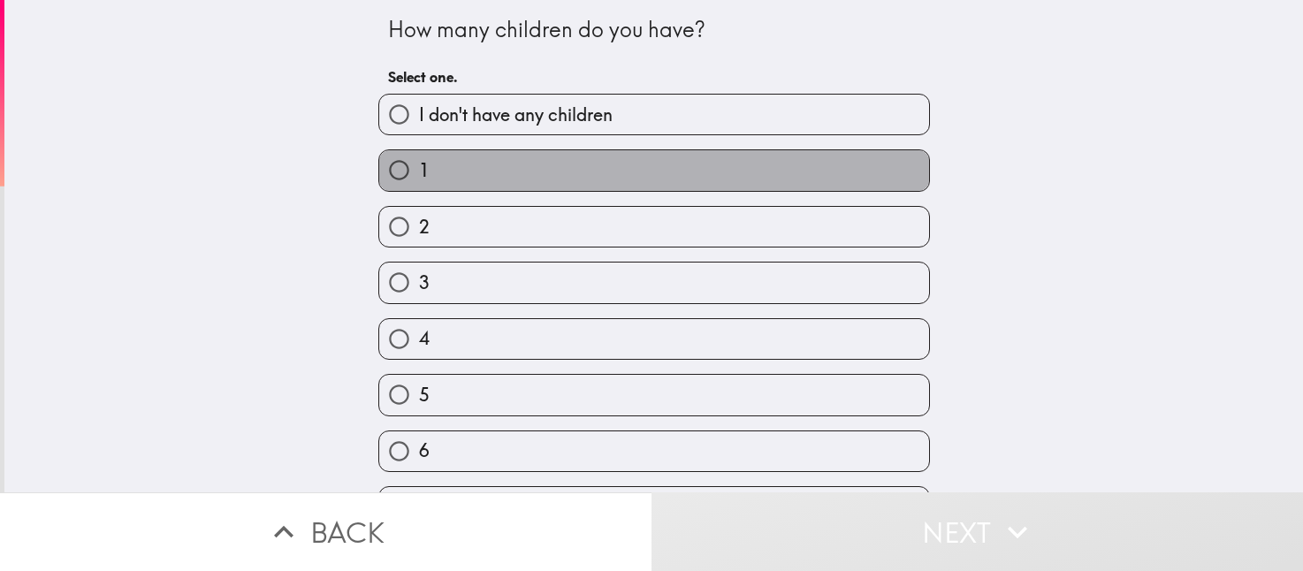
click at [657, 171] on label "1" at bounding box center [654, 170] width 550 height 40
click at [419, 171] on input "1" at bounding box center [399, 170] width 40 height 40
radio input "true"
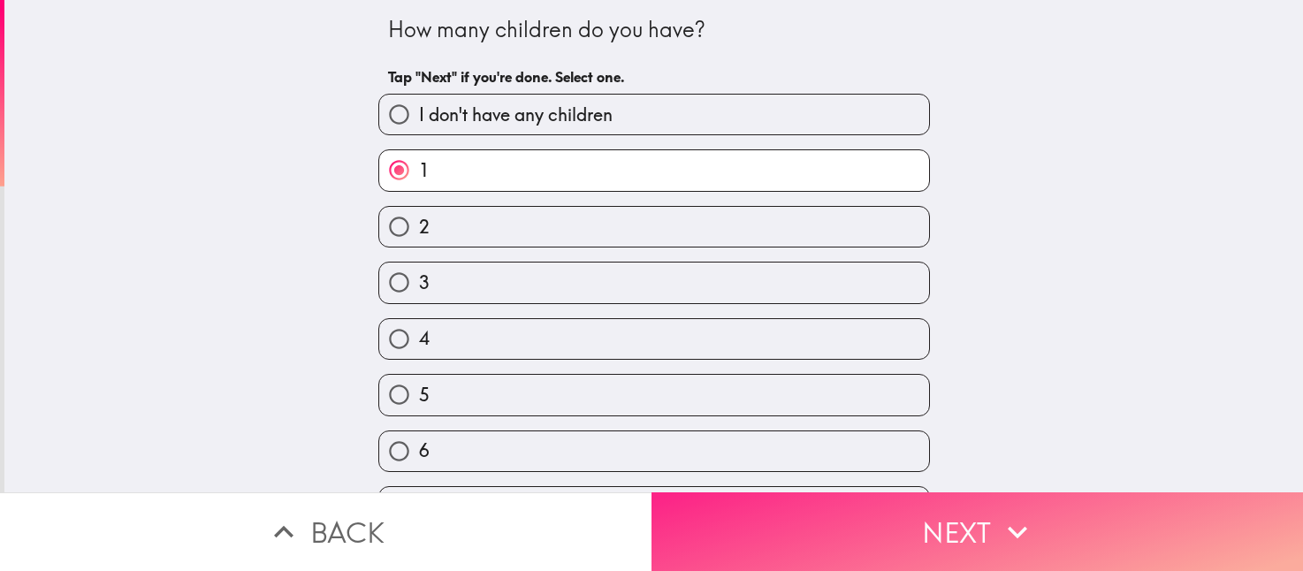
click at [998, 513] on icon "button" at bounding box center [1017, 532] width 39 height 39
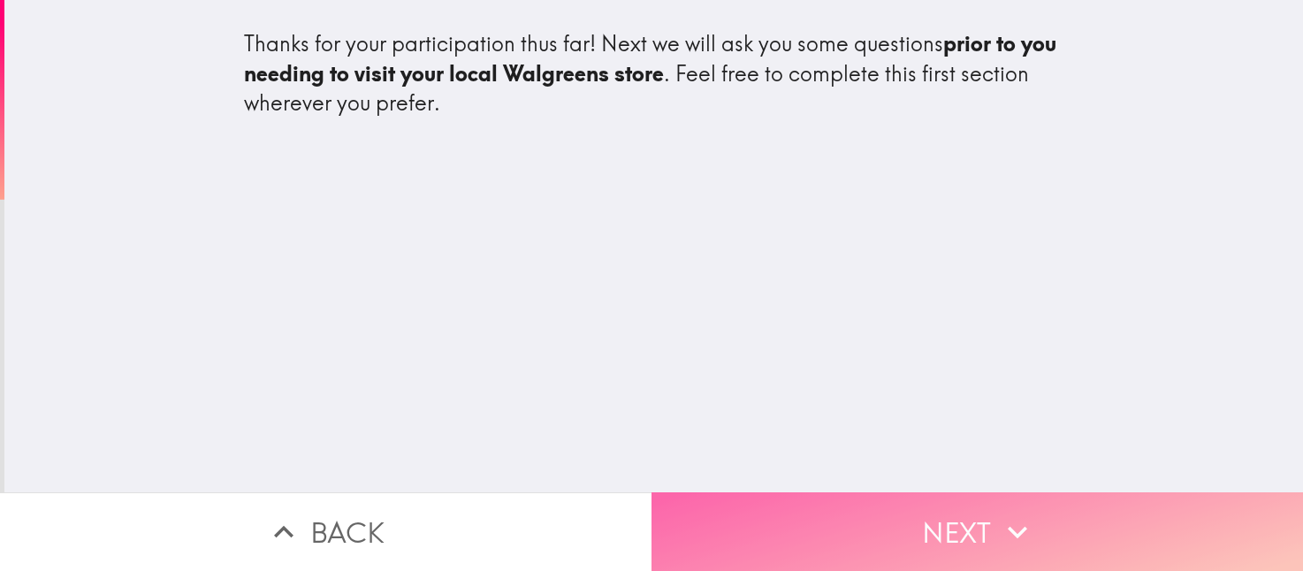
click at [943, 518] on button "Next" at bounding box center [978, 532] width 652 height 79
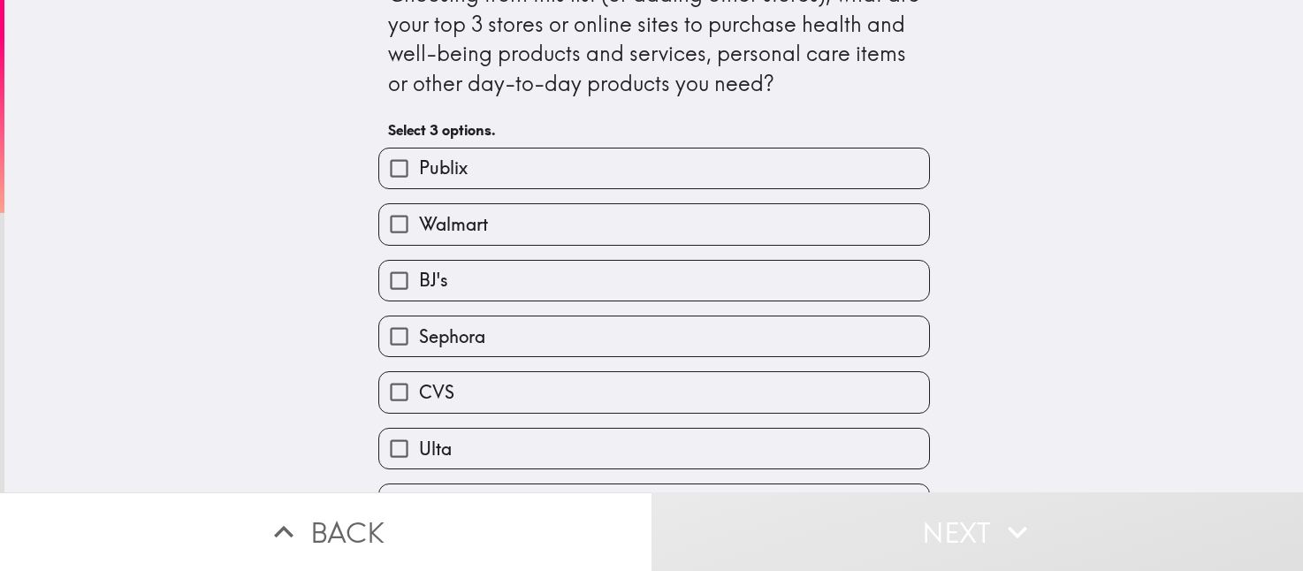
scroll to position [28, 0]
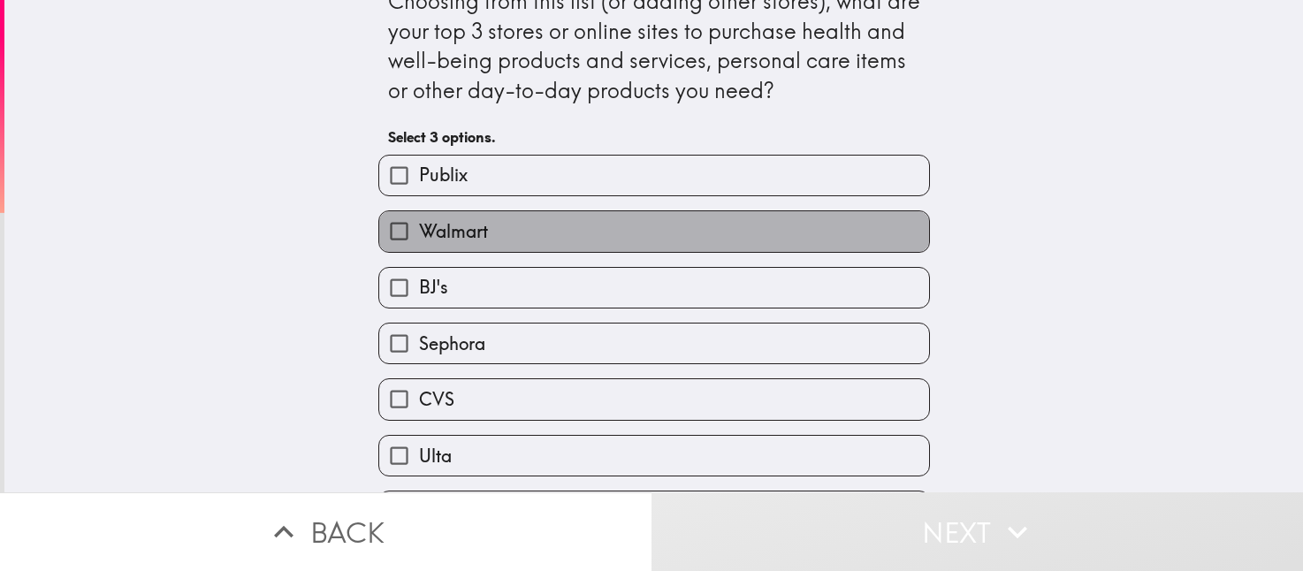
click at [589, 222] on label "Walmart" at bounding box center [654, 231] width 550 height 40
click at [419, 222] on input "Walmart" at bounding box center [399, 231] width 40 height 40
checkbox input "true"
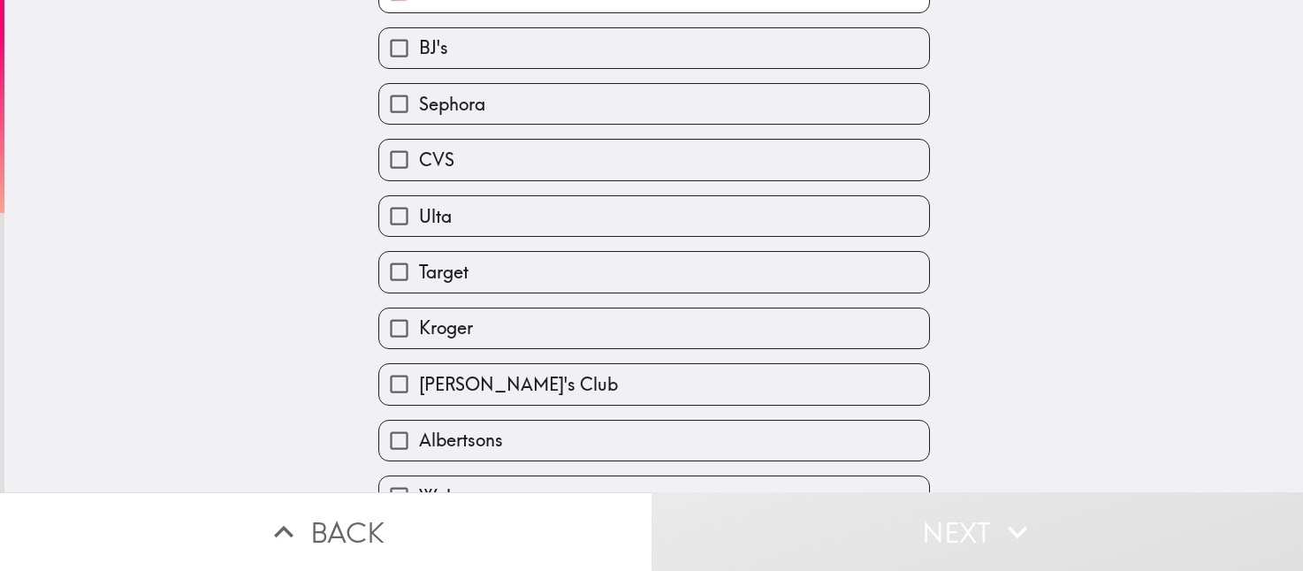
scroll to position [270, 0]
click at [619, 342] on label "Kroger" at bounding box center [654, 327] width 550 height 40
click at [419, 342] on input "Kroger" at bounding box center [399, 327] width 40 height 40
checkbox input "true"
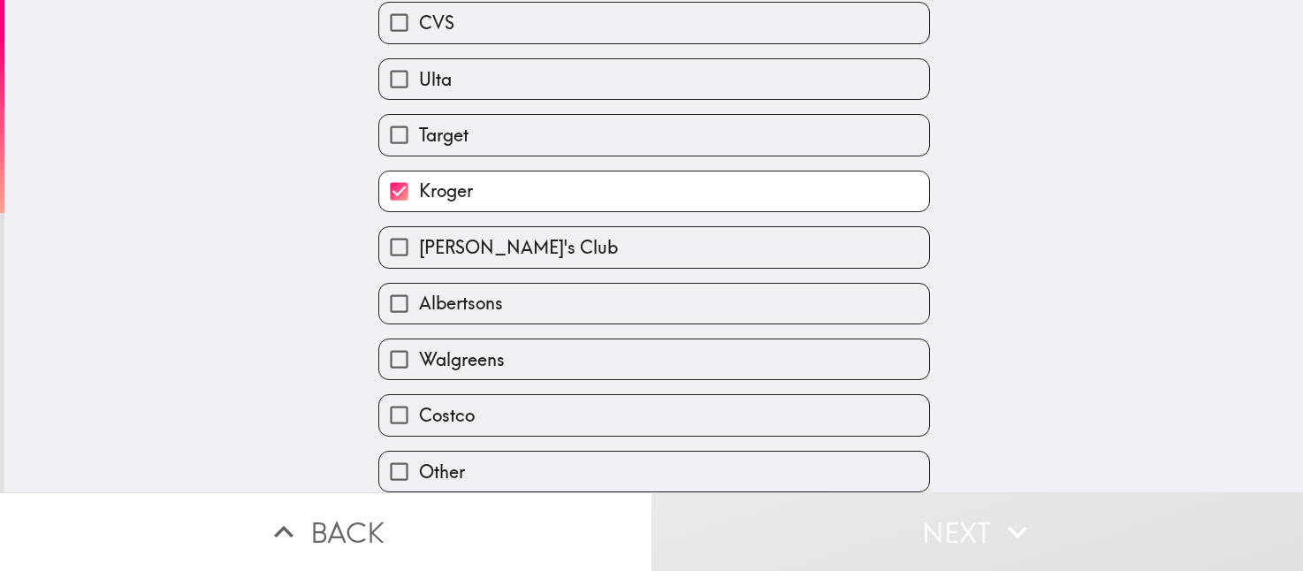
scroll to position [430, 0]
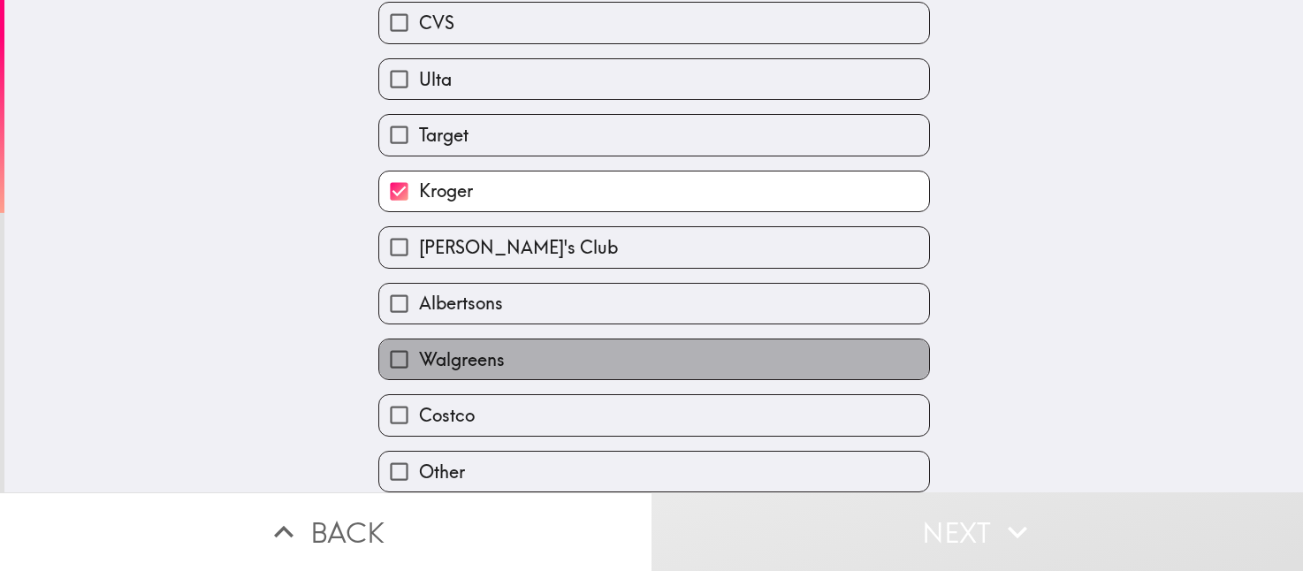
click at [621, 348] on label "Walgreens" at bounding box center [654, 360] width 550 height 40
click at [419, 348] on input "Walgreens" at bounding box center [399, 360] width 40 height 40
checkbox input "true"
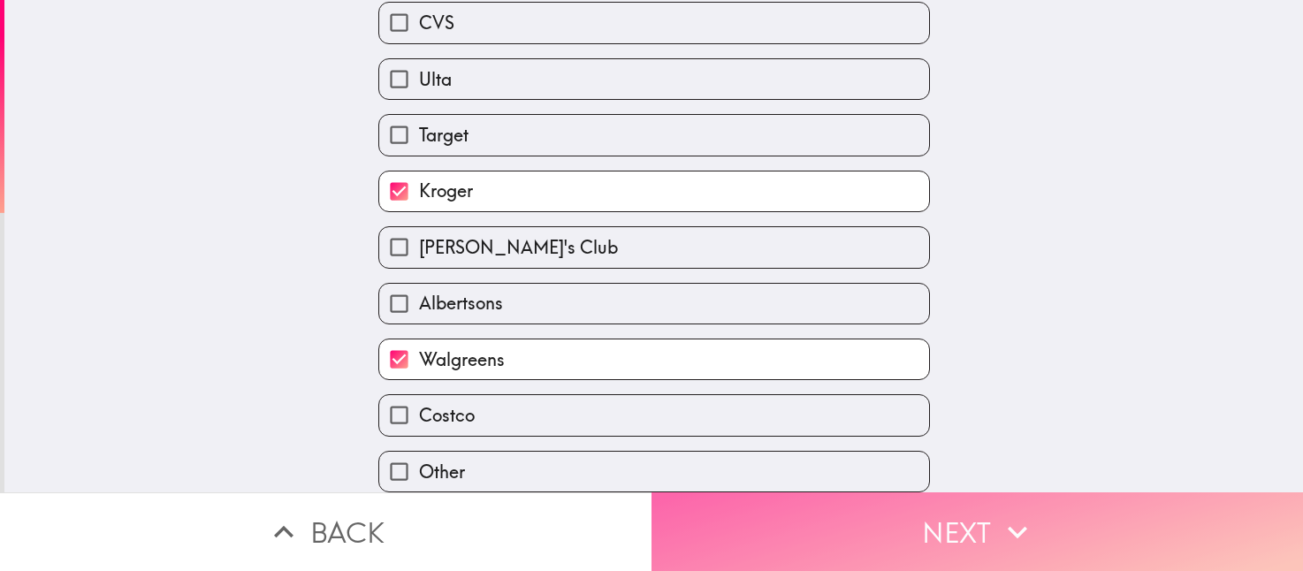
click at [737, 523] on button "Next" at bounding box center [978, 532] width 652 height 79
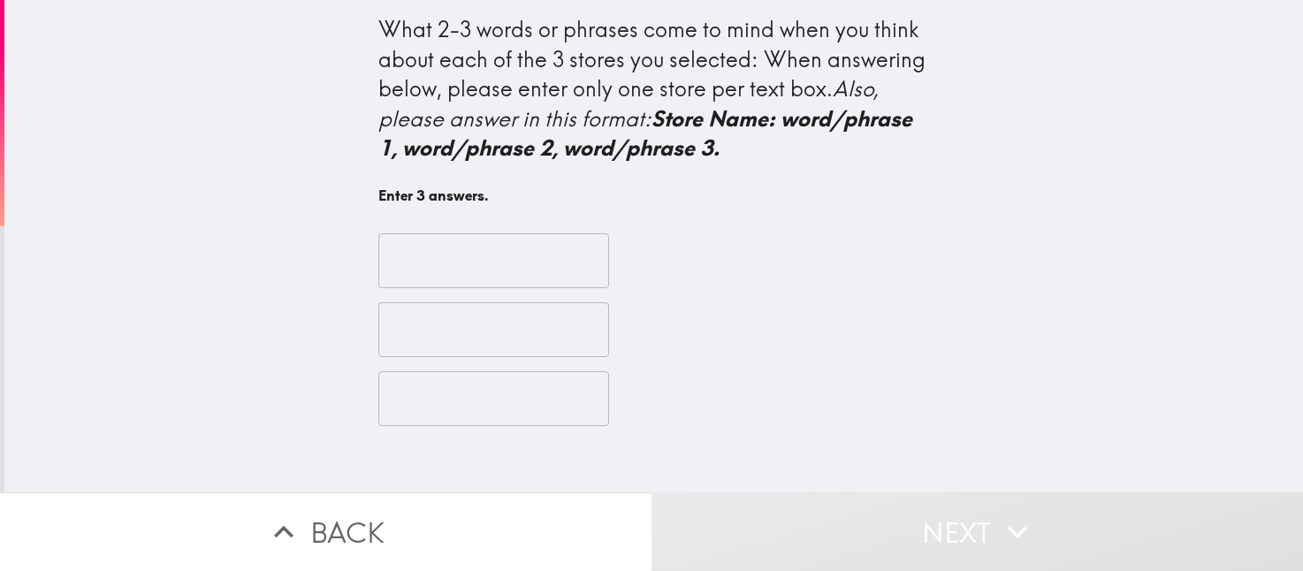
click at [414, 264] on input "text" at bounding box center [493, 260] width 231 height 55
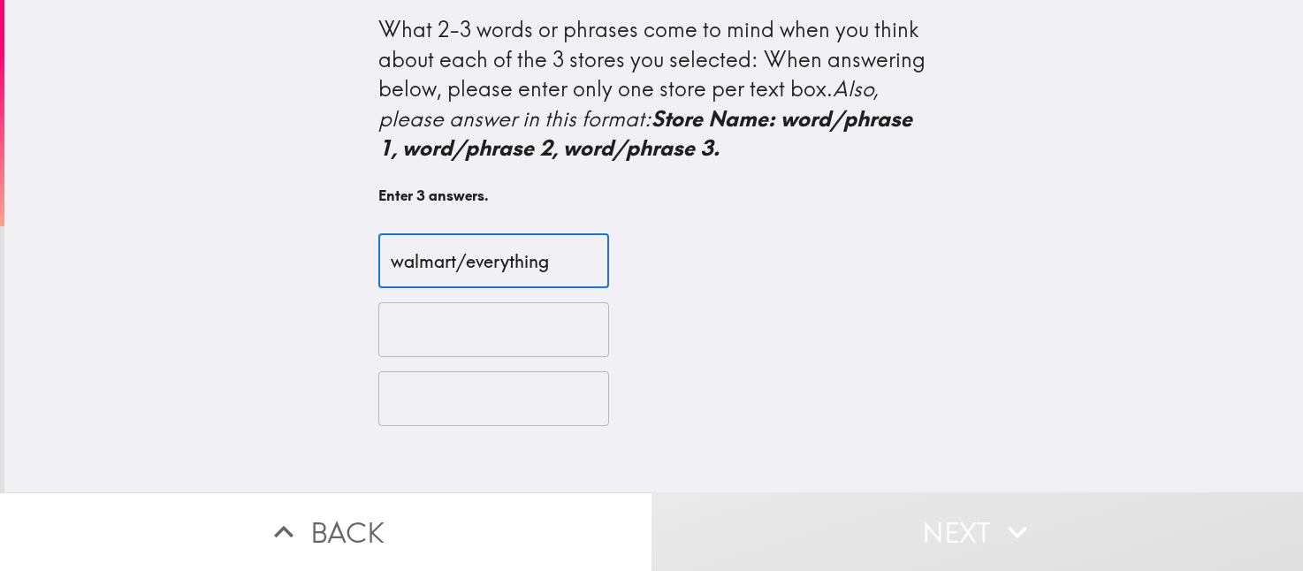
type input "walmart/everything"
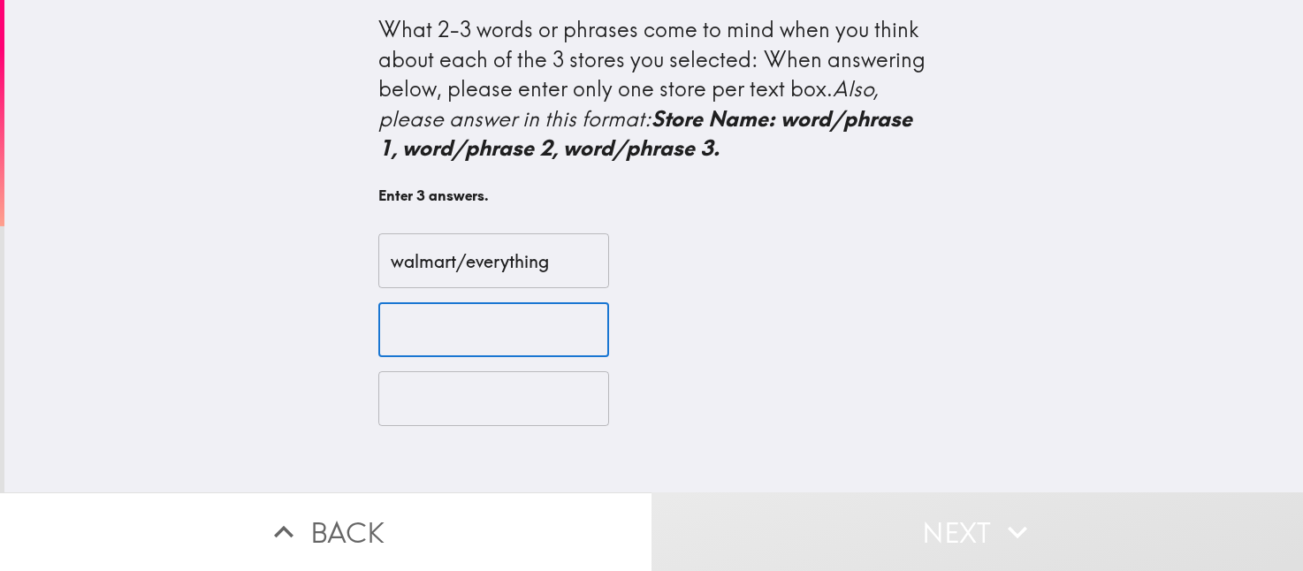
click at [411, 332] on input "text" at bounding box center [493, 329] width 231 height 55
type input "walgreens/health"
click at [403, 394] on input "text" at bounding box center [493, 398] width 231 height 55
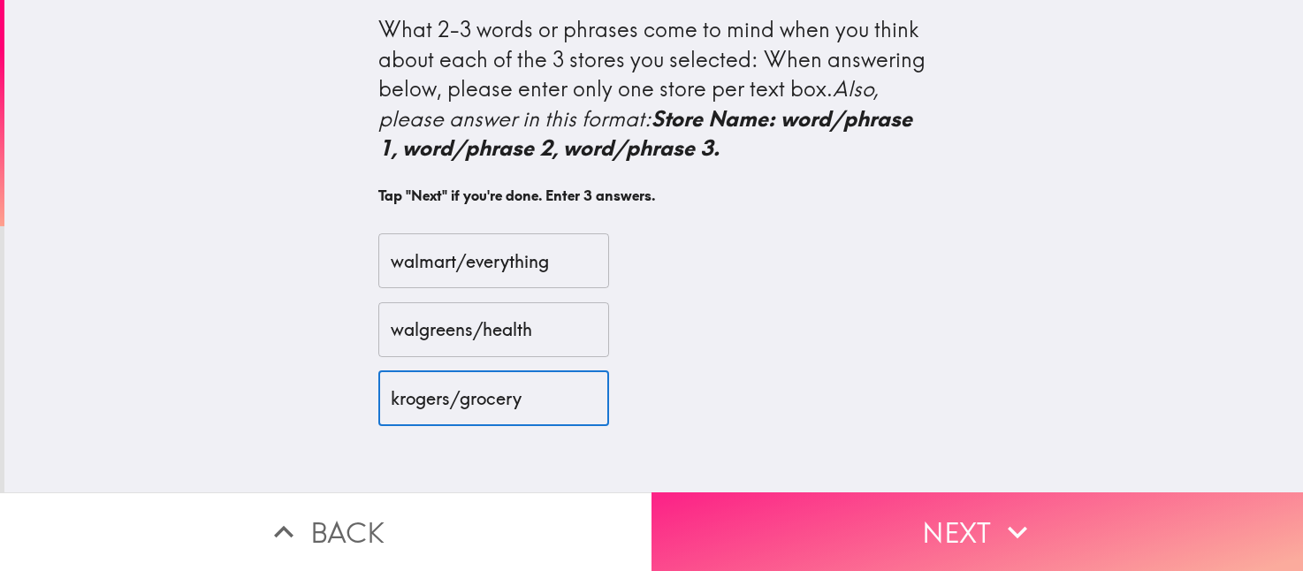
type input "krogers/grocery"
click at [859, 520] on button "Next" at bounding box center [978, 532] width 652 height 79
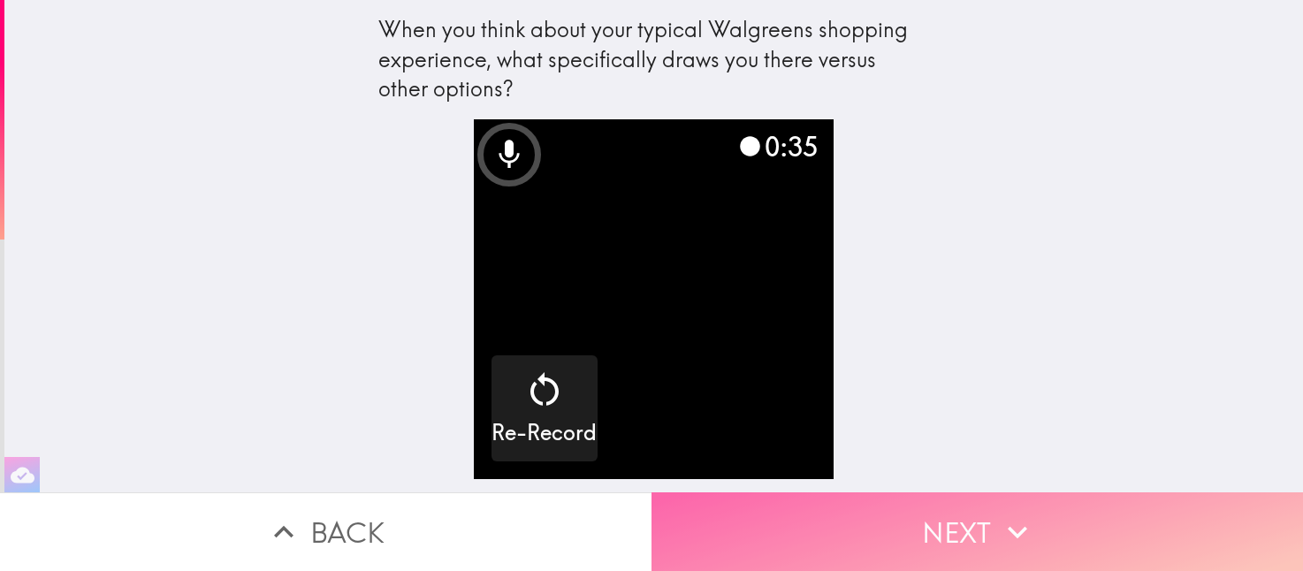
click at [964, 516] on button "Next" at bounding box center [978, 532] width 652 height 79
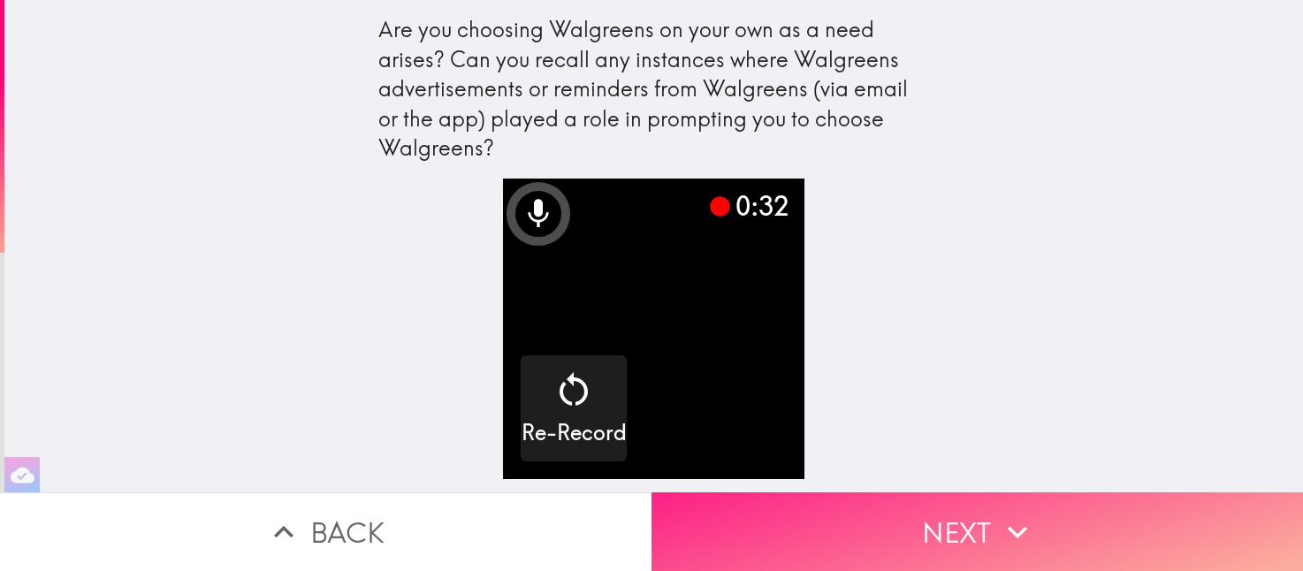
click at [917, 517] on button "Next" at bounding box center [978, 532] width 652 height 79
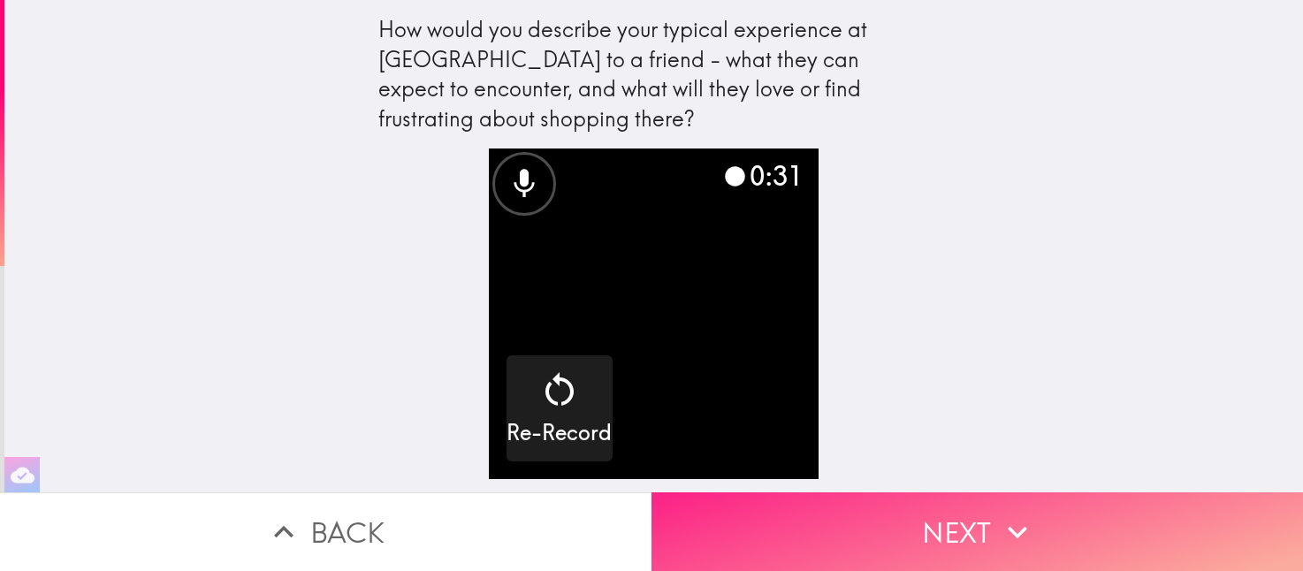
click at [916, 517] on button "Next" at bounding box center [978, 532] width 652 height 79
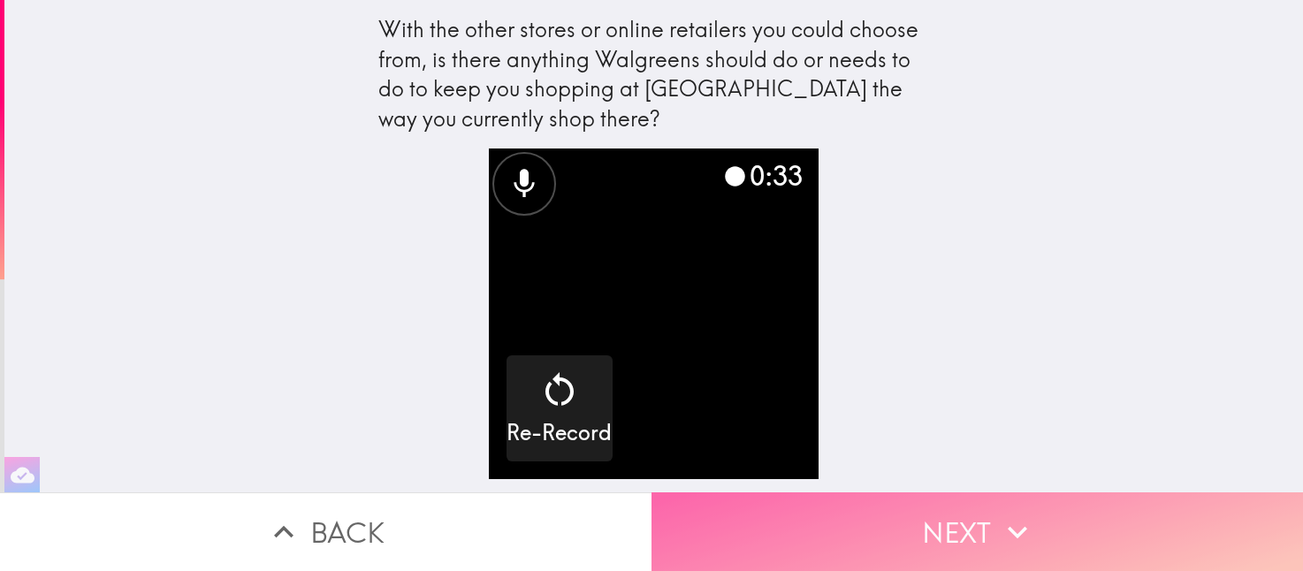
click at [900, 506] on button "Next" at bounding box center [978, 532] width 652 height 79
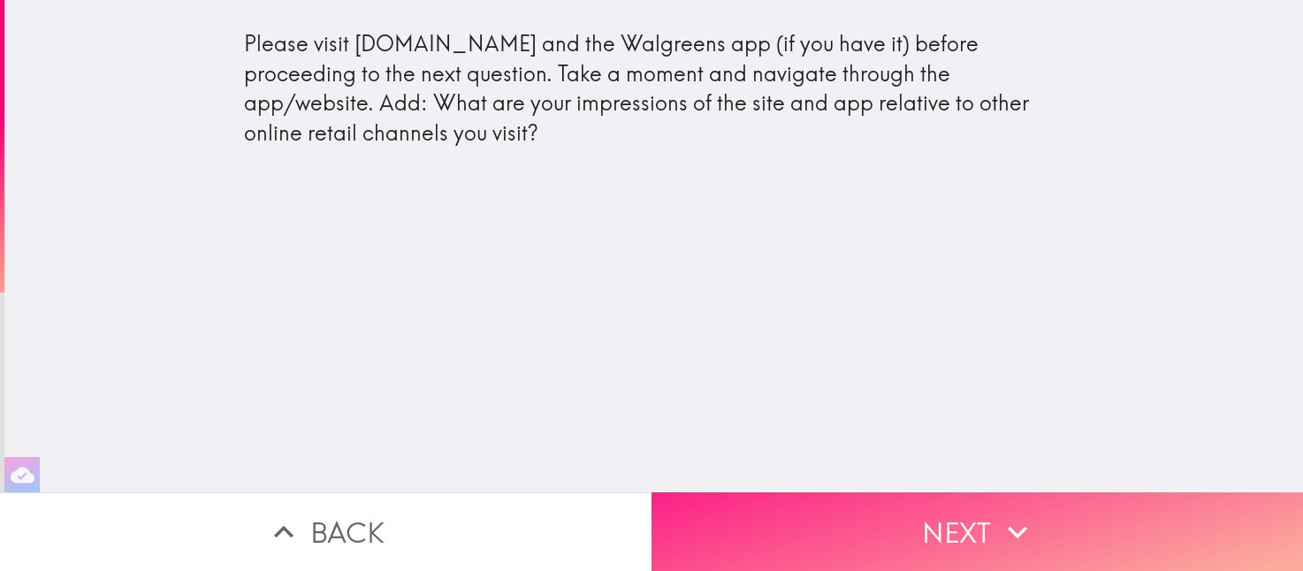
click at [960, 527] on button "Next" at bounding box center [978, 532] width 652 height 79
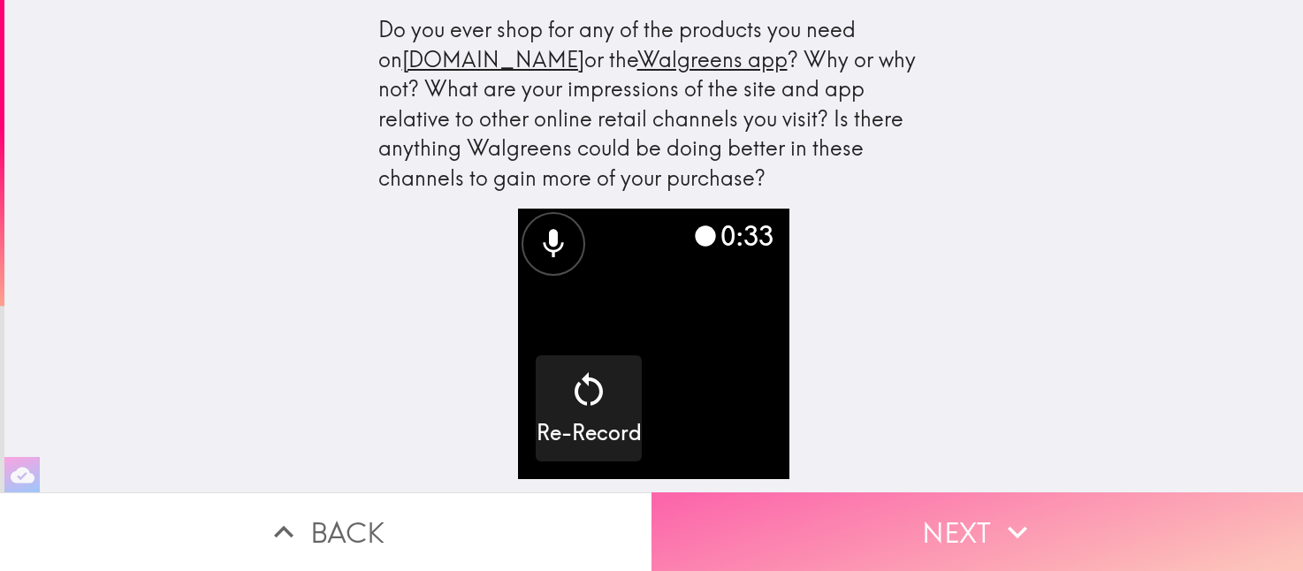
click at [943, 519] on button "Next" at bounding box center [978, 532] width 652 height 79
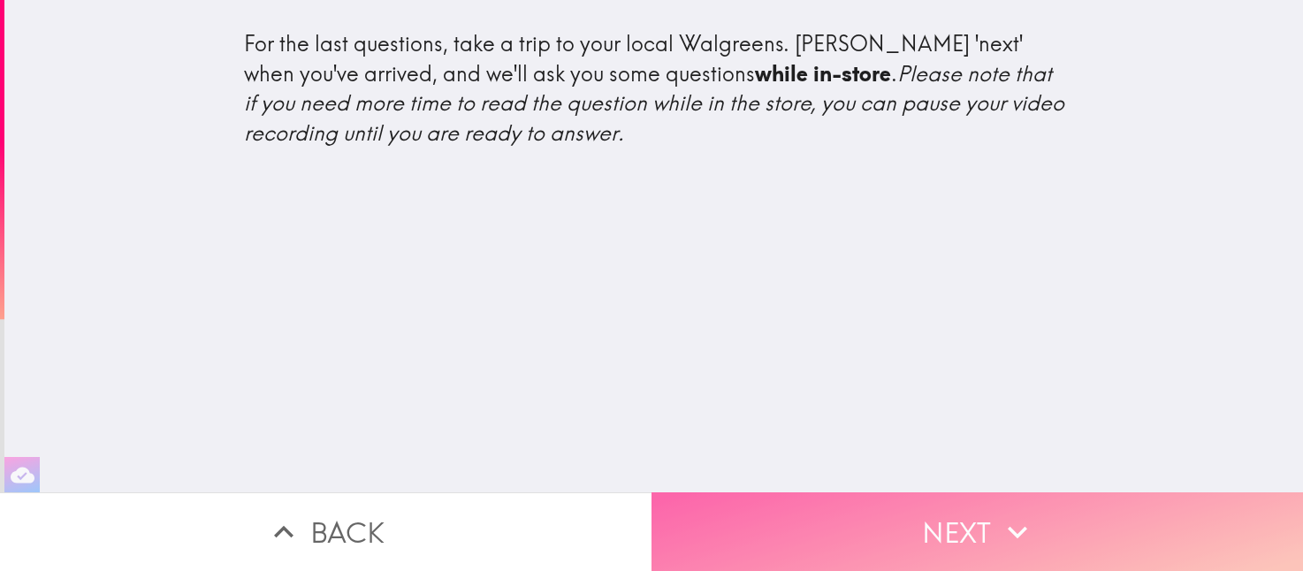
click at [949, 525] on button "Next" at bounding box center [978, 532] width 652 height 79
